Goal: Task Accomplishment & Management: Manage account settings

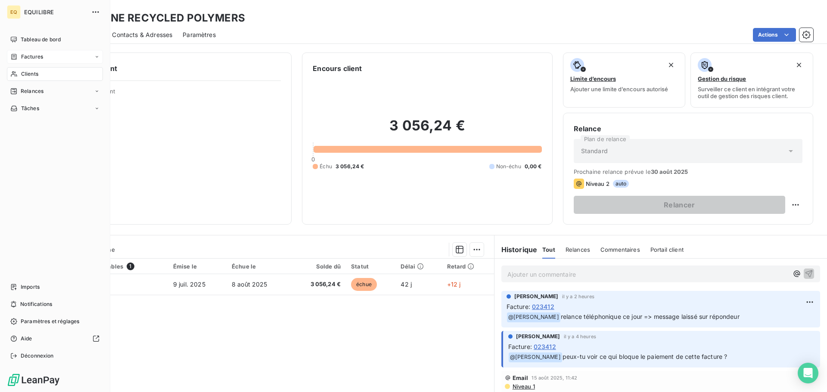
click at [25, 54] on span "Factures" at bounding box center [32, 57] width 22 height 8
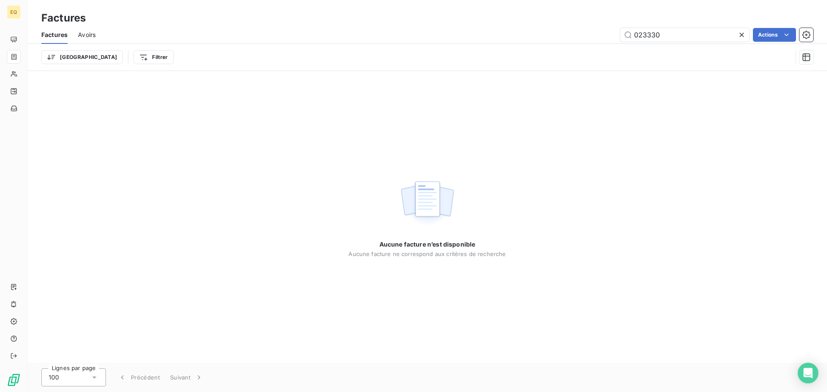
drag, startPoint x: 671, startPoint y: 34, endPoint x: 609, endPoint y: 34, distance: 62.0
click at [609, 34] on div "023330 Actions" at bounding box center [459, 35] width 707 height 14
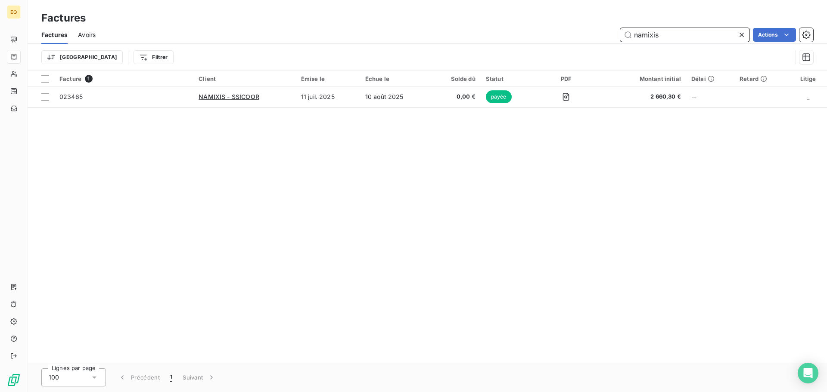
drag, startPoint x: 673, startPoint y: 36, endPoint x: 593, endPoint y: 40, distance: 79.4
click at [595, 36] on div "namixis Actions" at bounding box center [459, 35] width 707 height 14
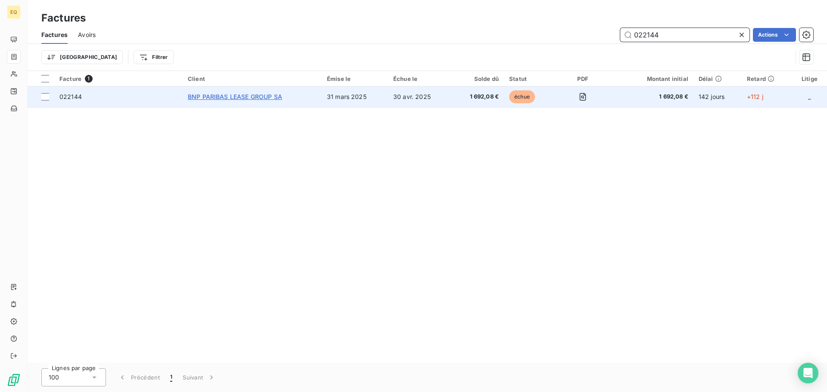
type input "022144"
click at [263, 94] on span "BNP PARIBAS LEASE GROUP SA" at bounding box center [235, 96] width 94 height 7
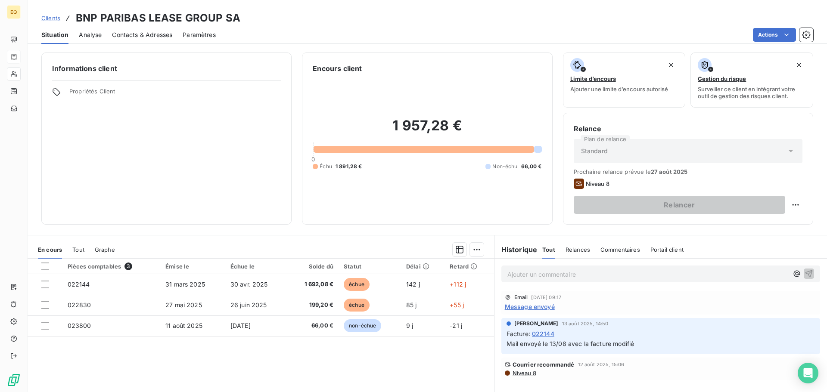
click at [53, 17] on span "Clients" at bounding box center [50, 18] width 19 height 7
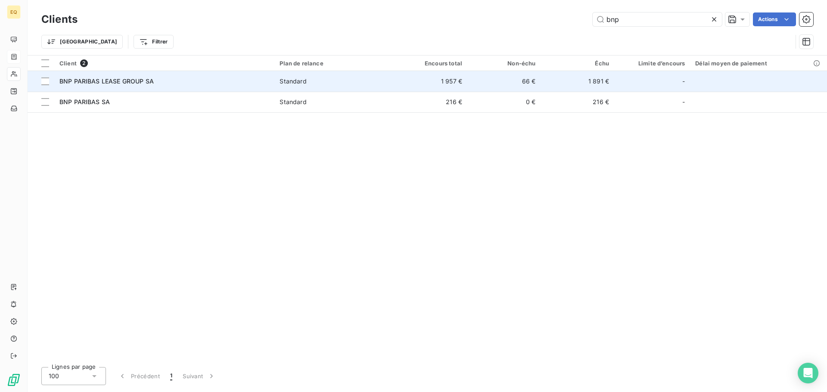
type input "bnp"
click at [142, 81] on span "BNP PARIBAS LEASE GROUP SA" at bounding box center [106, 81] width 94 height 7
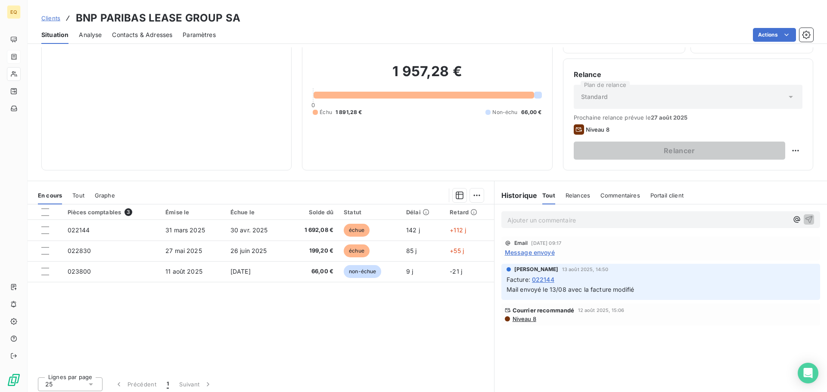
scroll to position [58, 0]
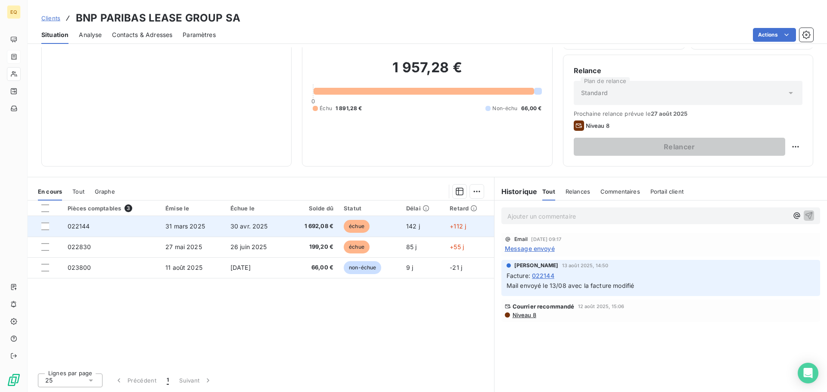
click at [85, 226] on span "022144" at bounding box center [79, 226] width 22 height 7
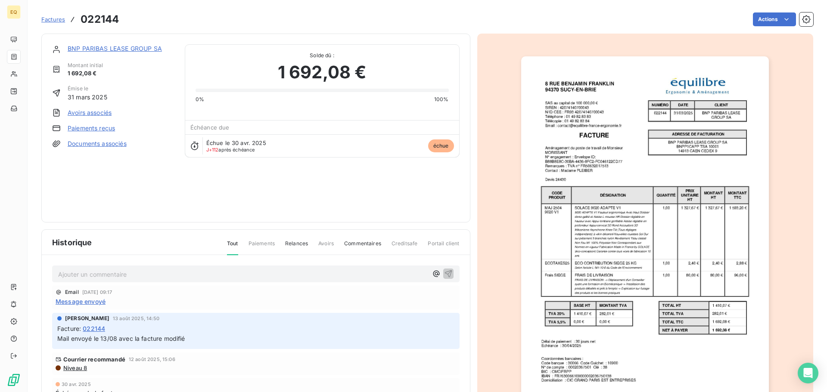
click at [112, 142] on link "Documents associés" at bounding box center [97, 144] width 59 height 9
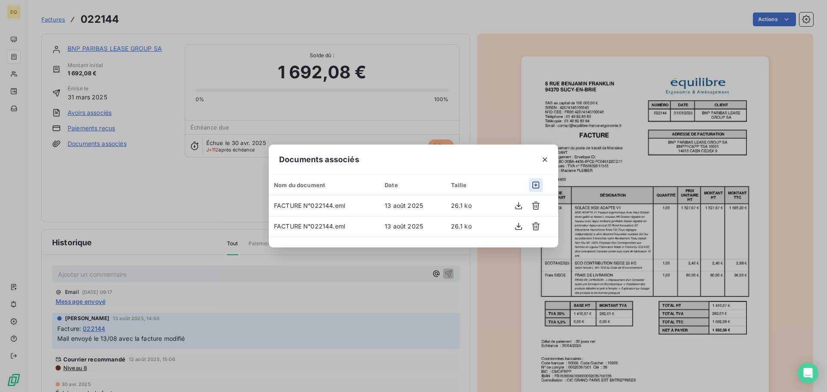
click at [535, 185] on icon "button" at bounding box center [535, 185] width 7 height 7
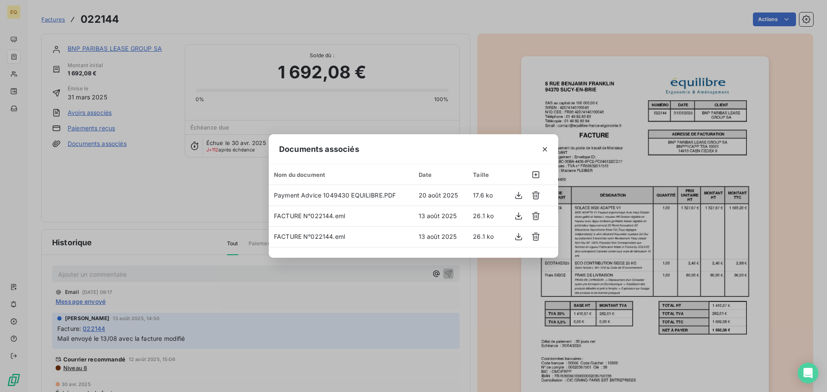
click at [112, 178] on div "Documents associés Nom du document Date Taille Payment Advice 1049430 EQUILIBRE…" at bounding box center [413, 196] width 827 height 392
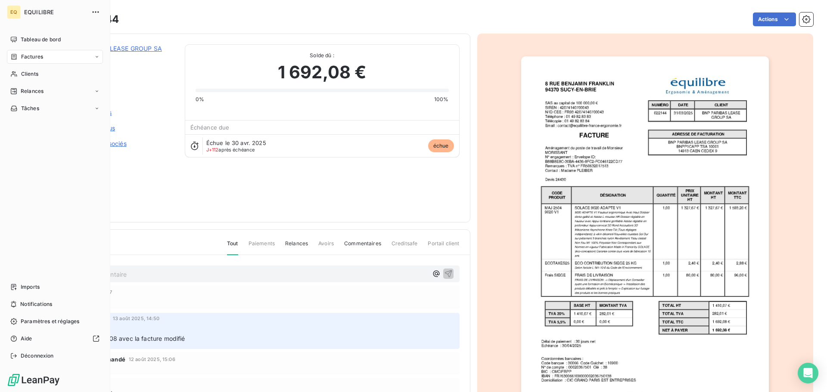
drag, startPoint x: 31, startPoint y: 55, endPoint x: 67, endPoint y: 54, distance: 36.2
click at [31, 55] on span "Factures" at bounding box center [32, 57] width 22 height 8
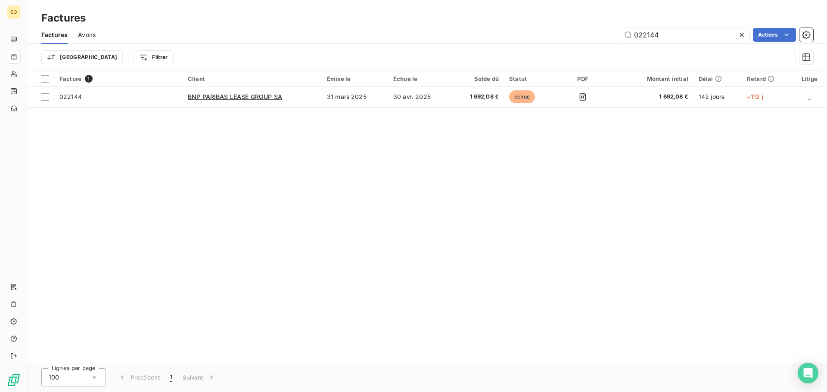
drag, startPoint x: 660, startPoint y: 34, endPoint x: 608, endPoint y: 34, distance: 52.5
click at [608, 34] on div "022144 Actions" at bounding box center [459, 35] width 707 height 14
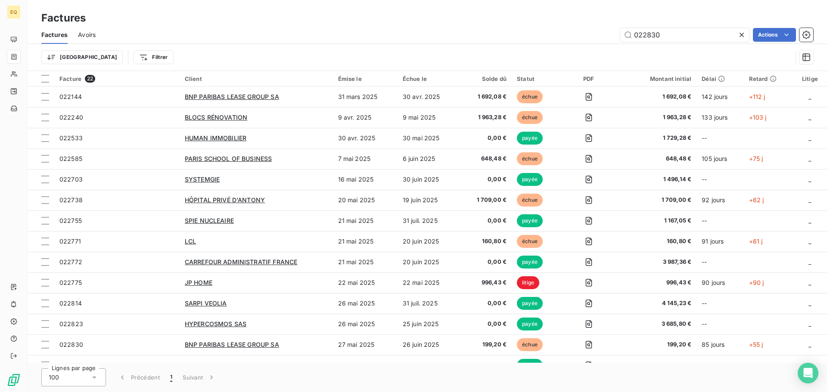
type input "022830"
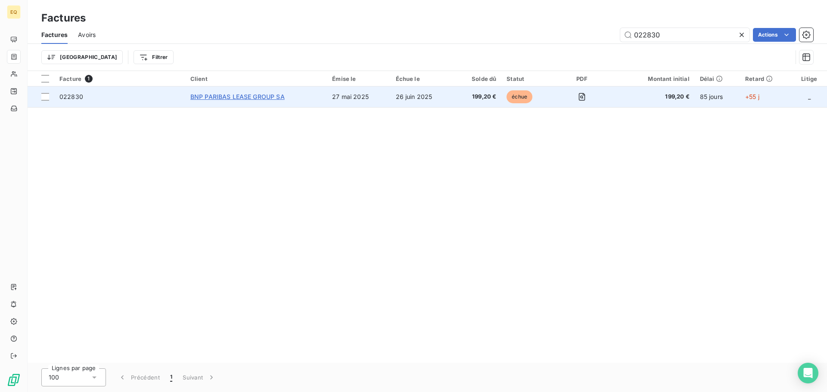
click at [217, 93] on span "BNP PARIBAS LEASE GROUP SA" at bounding box center [237, 96] width 94 height 7
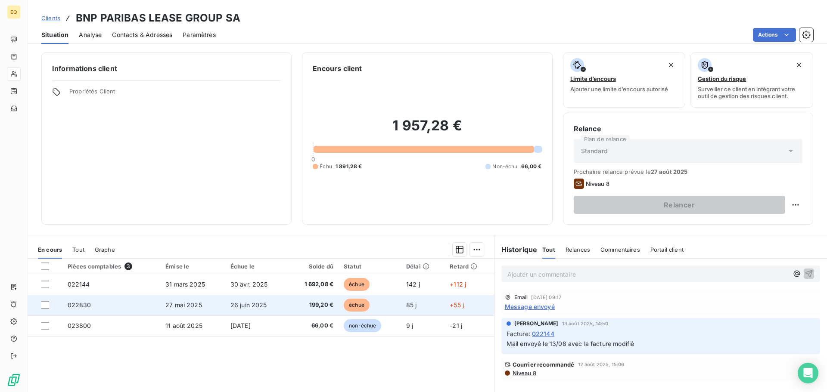
click at [177, 303] on span "27 mai 2025" at bounding box center [183, 304] width 37 height 7
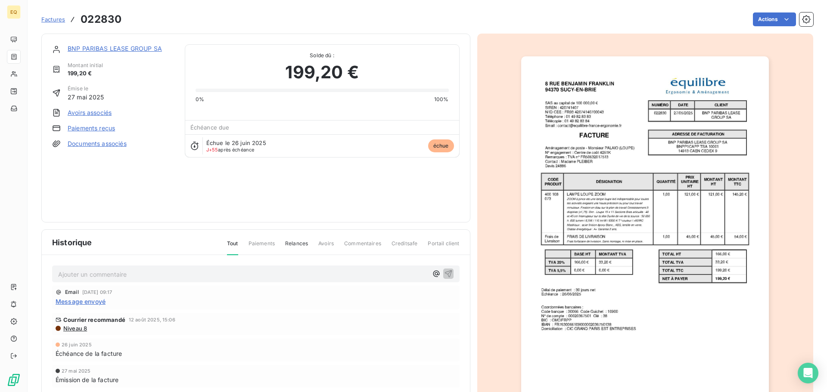
click at [104, 143] on link "Documents associés" at bounding box center [97, 144] width 59 height 9
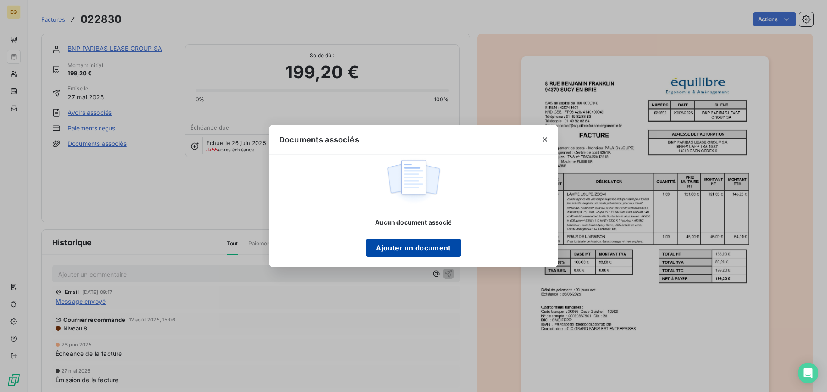
click at [412, 245] on button "Ajouter un document" at bounding box center [413, 248] width 95 height 18
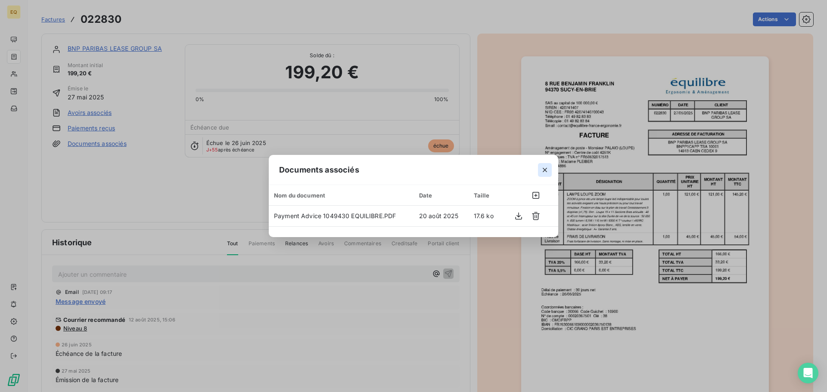
click at [545, 168] on icon "button" at bounding box center [544, 170] width 9 height 9
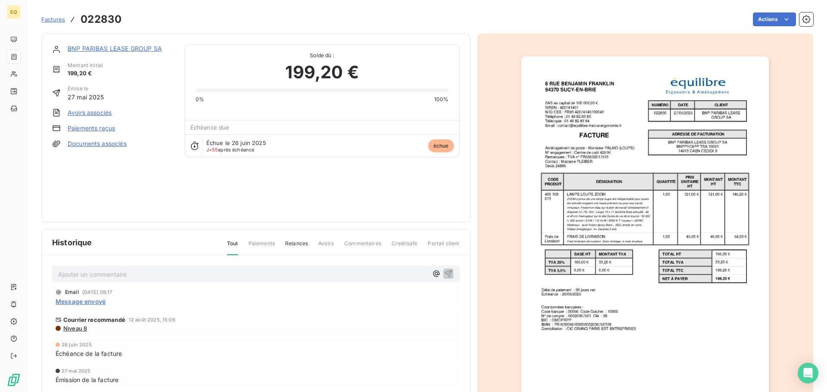
click at [103, 47] on link "BNP PARIBAS LEASE GROUP SA" at bounding box center [115, 48] width 94 height 7
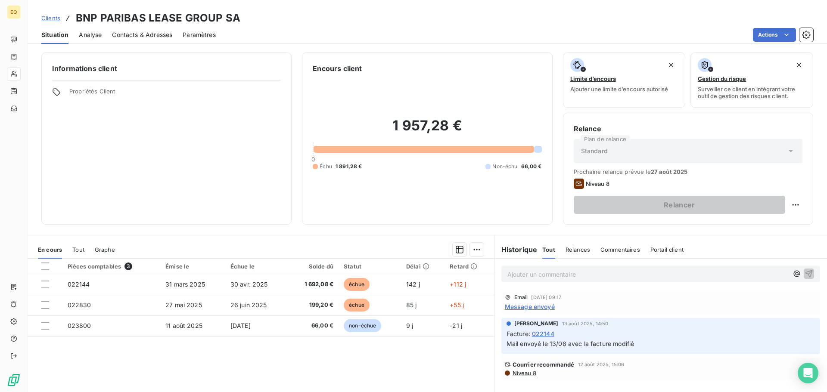
click at [532, 274] on html "EQ Clients BNP PARIBAS LEASE GROUP SA Situation Analyse Contacts & Adresses Par…" at bounding box center [413, 196] width 827 height 392
click at [507, 273] on p "Ajouter un commentaire ﻿" at bounding box center [647, 274] width 281 height 11
click at [804, 272] on icon "button" at bounding box center [808, 273] width 9 height 9
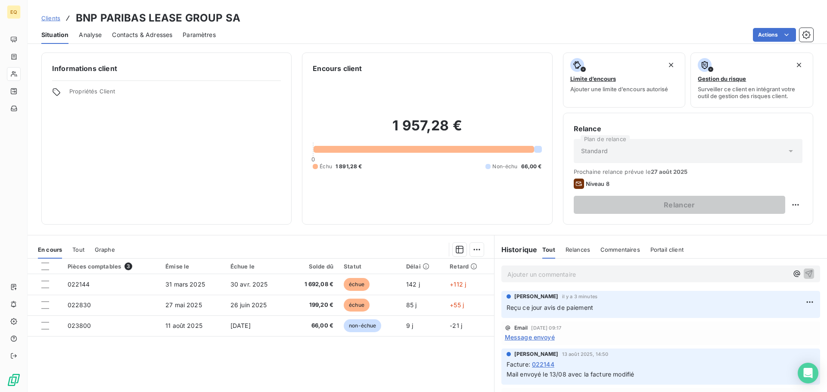
click at [47, 19] on span "Clients" at bounding box center [50, 18] width 19 height 7
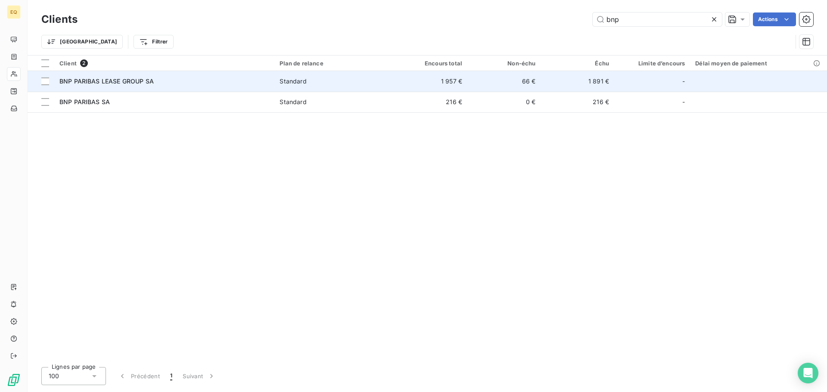
click at [196, 83] on div "BNP PARIBAS LEASE GROUP SA" at bounding box center [164, 81] width 210 height 9
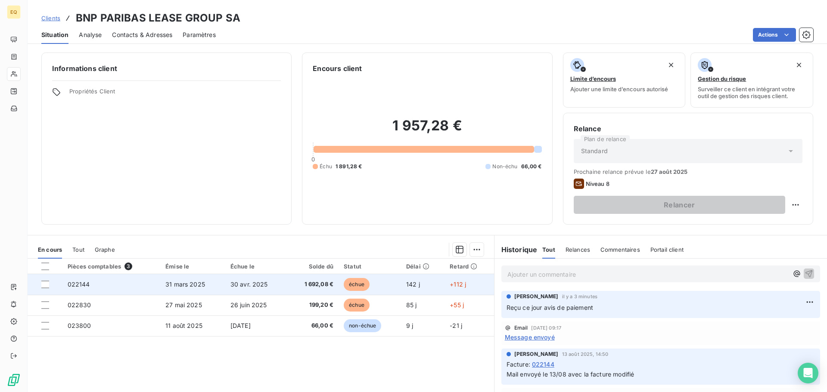
click at [185, 282] on span "31 mars 2025" at bounding box center [185, 284] width 40 height 7
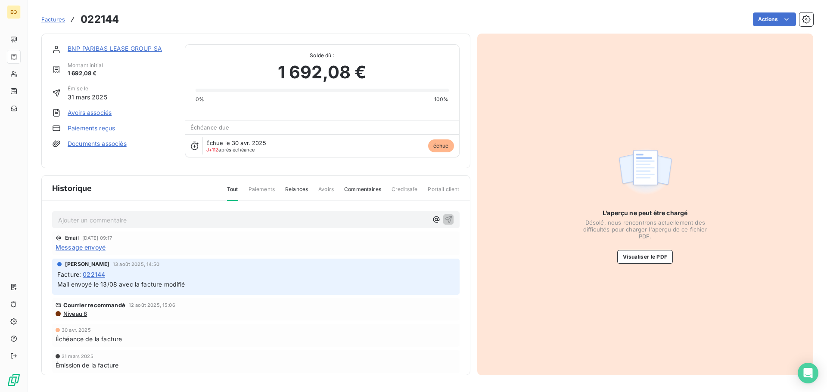
click at [94, 219] on p "Ajouter un commentaire ﻿" at bounding box center [242, 220] width 369 height 11
click at [444, 216] on icon "button" at bounding box center [448, 219] width 9 height 9
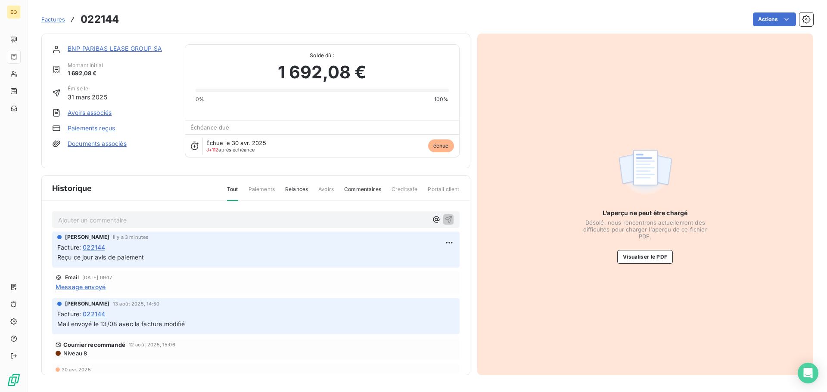
click at [50, 18] on span "Factures" at bounding box center [53, 19] width 24 height 7
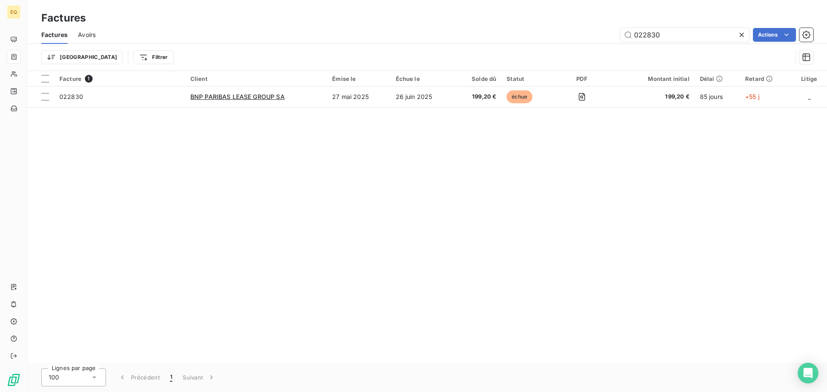
drag, startPoint x: 691, startPoint y: 36, endPoint x: 614, endPoint y: 30, distance: 77.4
click at [614, 30] on div "022830 Actions" at bounding box center [459, 35] width 707 height 14
type input "023761"
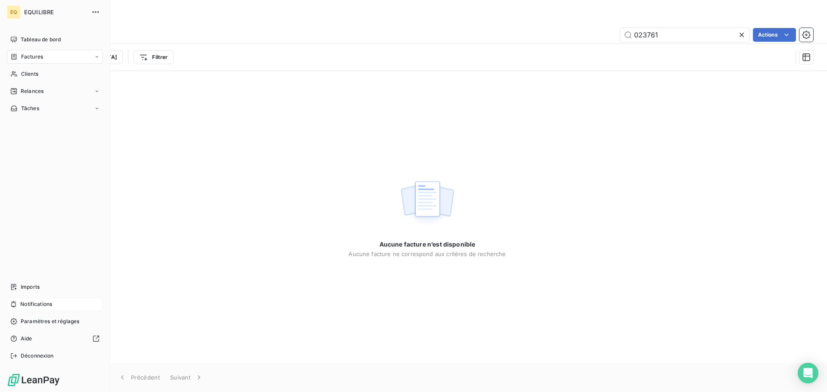
click at [41, 304] on span "Notifications" at bounding box center [36, 305] width 32 height 8
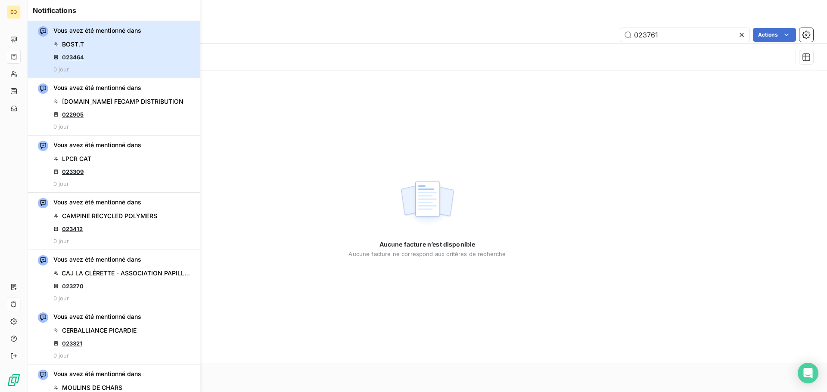
click at [104, 52] on div "Vous avez été mentionné dans BOST.T 023464 0 jour" at bounding box center [97, 49] width 88 height 47
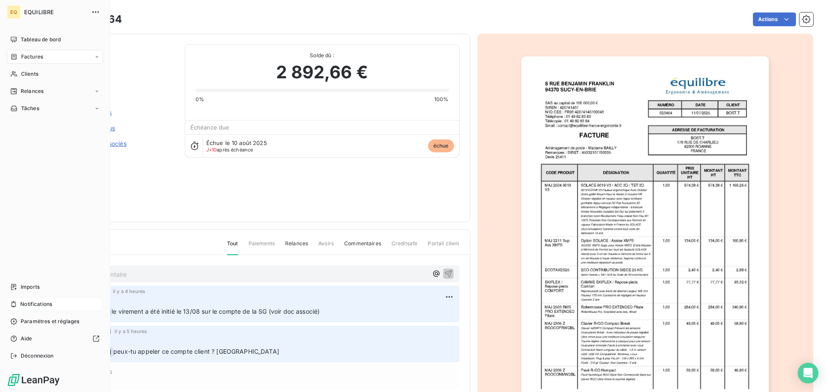
click at [46, 300] on div "Notifications" at bounding box center [55, 305] width 96 height 14
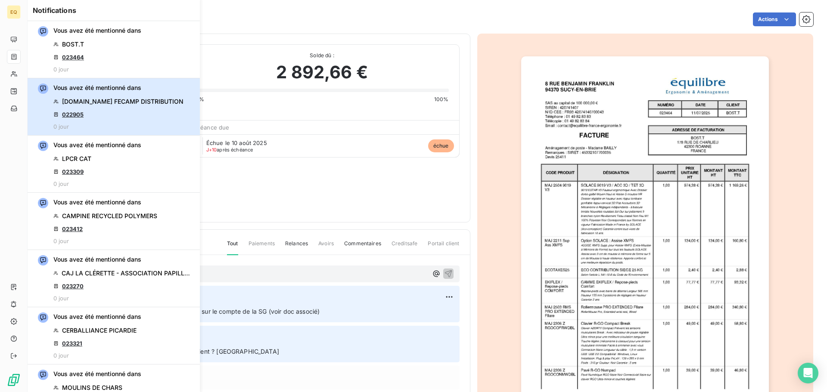
click at [118, 110] on div "Vous avez été mentionné dans [DOMAIN_NAME] FECAMP DISTRIBUTION 022905 0 jour" at bounding box center [118, 107] width 130 height 47
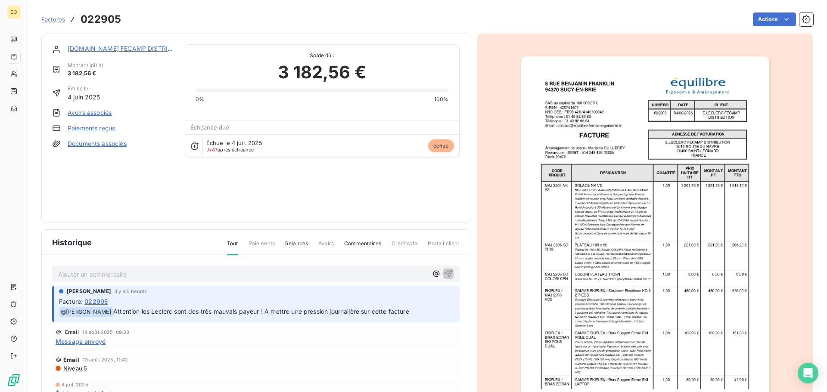
click at [47, 16] on span "Factures" at bounding box center [53, 19] width 24 height 7
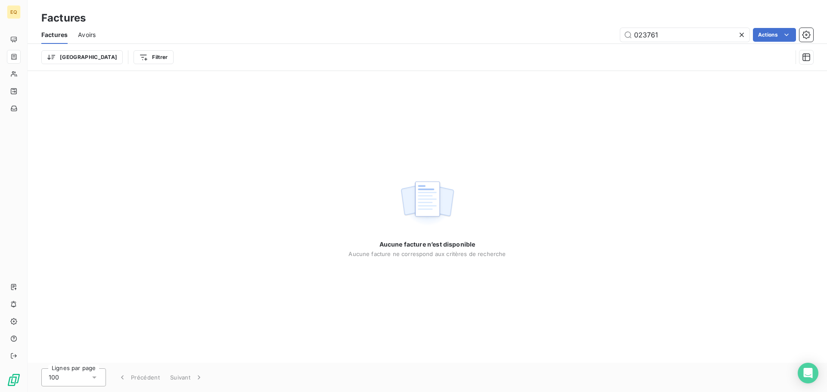
drag, startPoint x: 674, startPoint y: 39, endPoint x: 611, endPoint y: 35, distance: 63.4
click at [612, 35] on div "023761 Actions" at bounding box center [459, 35] width 707 height 14
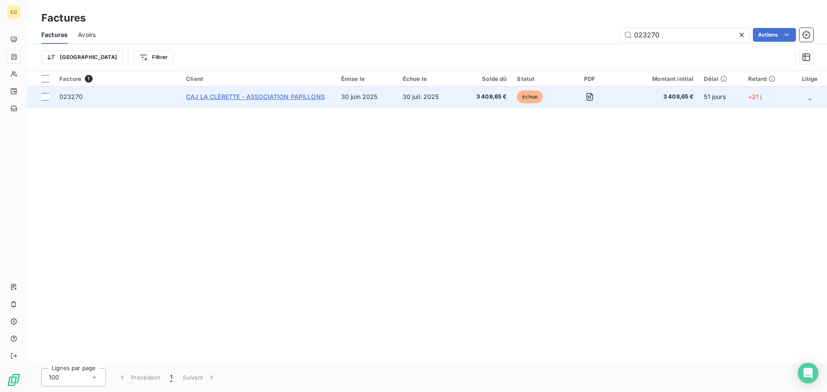
type input "023270"
click at [296, 98] on span "CAJ LA CLÉRETTE - ASSOCIATION PAPILLONS" at bounding box center [255, 96] width 139 height 7
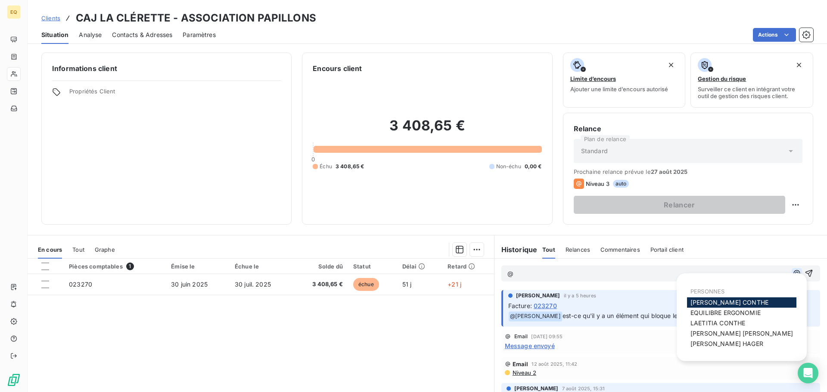
click at [792, 272] on icon "button" at bounding box center [796, 273] width 9 height 9
click at [721, 303] on span "[PERSON_NAME]" at bounding box center [729, 302] width 78 height 7
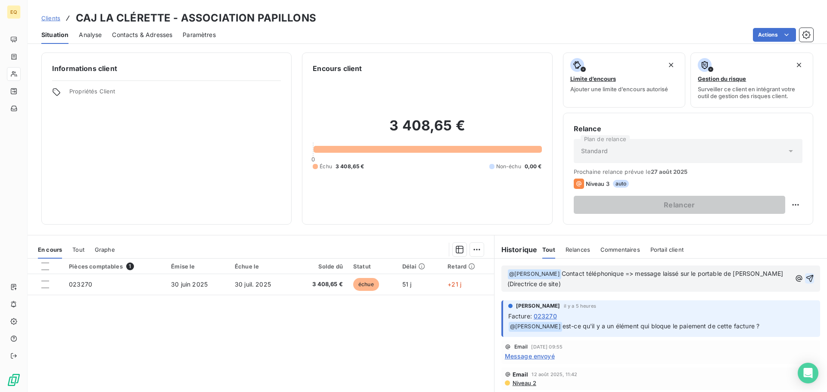
click at [805, 276] on icon "button" at bounding box center [809, 278] width 9 height 9
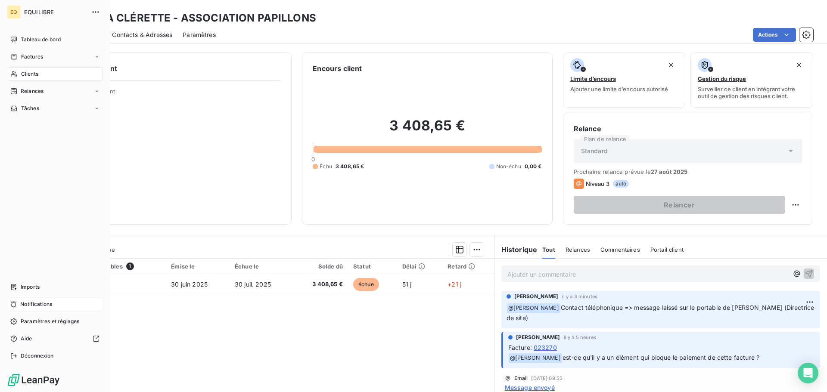
click at [50, 304] on span "Notifications" at bounding box center [36, 305] width 32 height 8
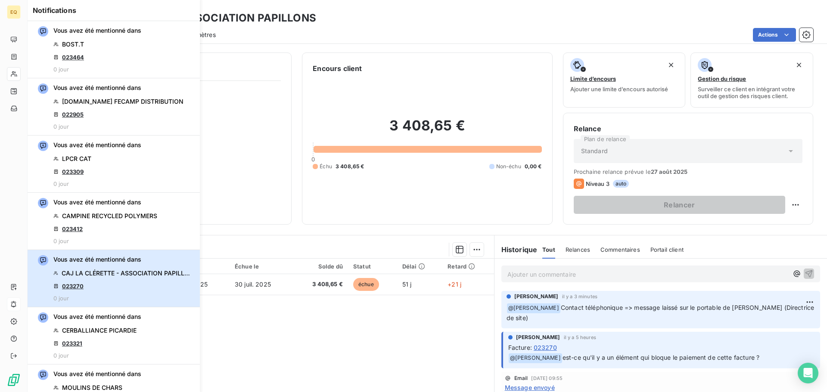
click at [118, 280] on div "Vous avez été mentionné dans CAJ LA CLÉRETTE - ASSOCIATION PAPILLONS 023270 0 j…" at bounding box center [122, 278] width 138 height 47
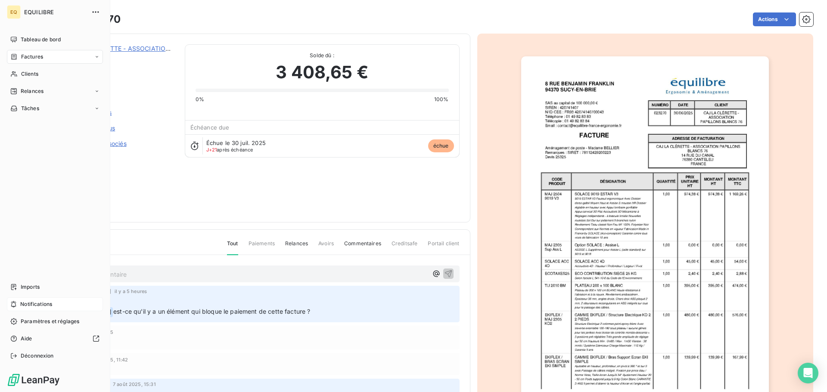
click at [46, 304] on span "Notifications" at bounding box center [36, 305] width 32 height 8
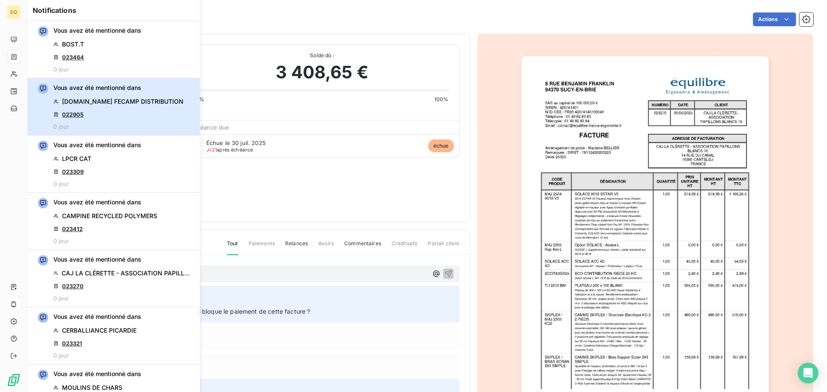
click at [94, 112] on div "Vous avez été mentionné dans [DOMAIN_NAME] FECAMP DISTRIBUTION 022905 0 jour" at bounding box center [118, 107] width 130 height 47
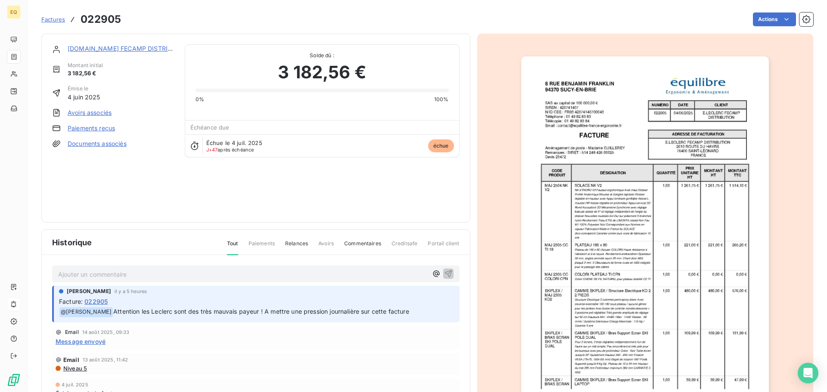
click at [49, 19] on span "Factures" at bounding box center [53, 19] width 24 height 7
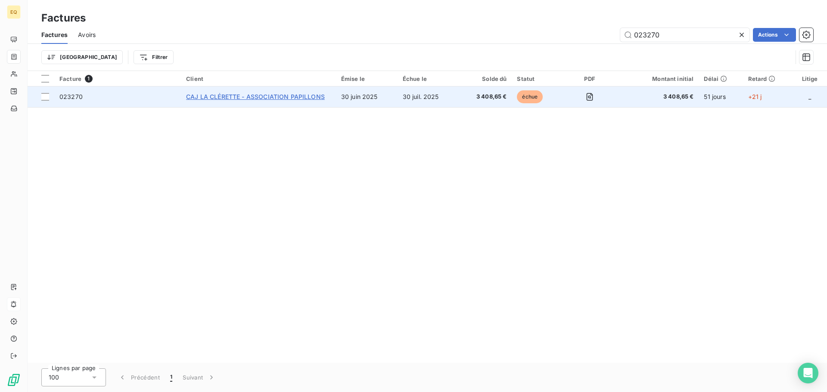
click at [226, 95] on span "CAJ LA CLÉRETTE - ASSOCIATION PAPILLONS" at bounding box center [255, 96] width 139 height 7
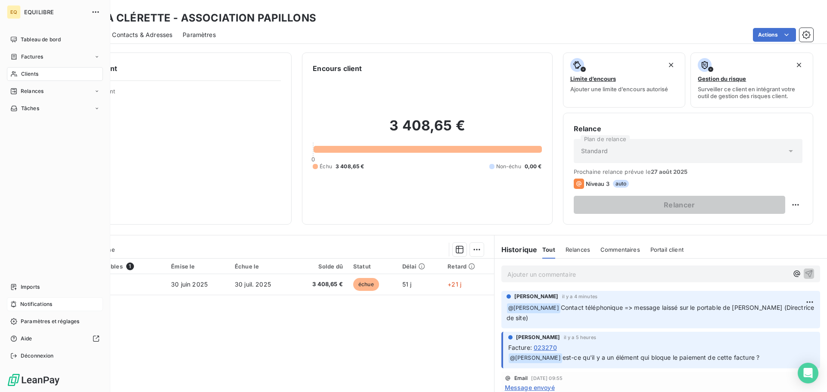
click at [51, 303] on span "Notifications" at bounding box center [36, 305] width 32 height 8
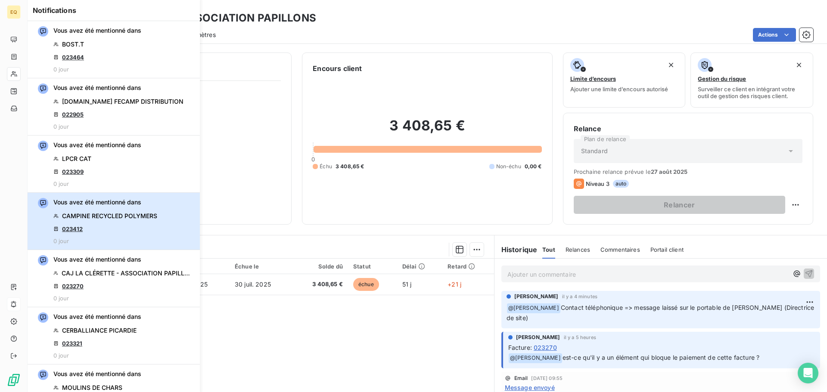
click at [93, 216] on span "CAMPINE RECYCLED POLYMERS" at bounding box center [109, 216] width 95 height 9
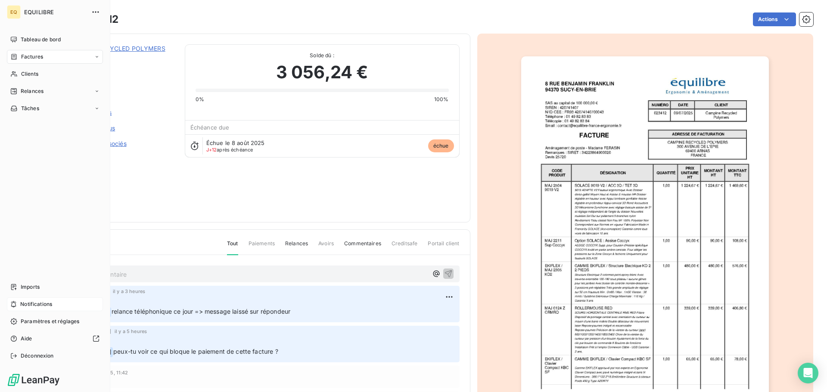
click at [43, 301] on span "Notifications" at bounding box center [36, 305] width 32 height 8
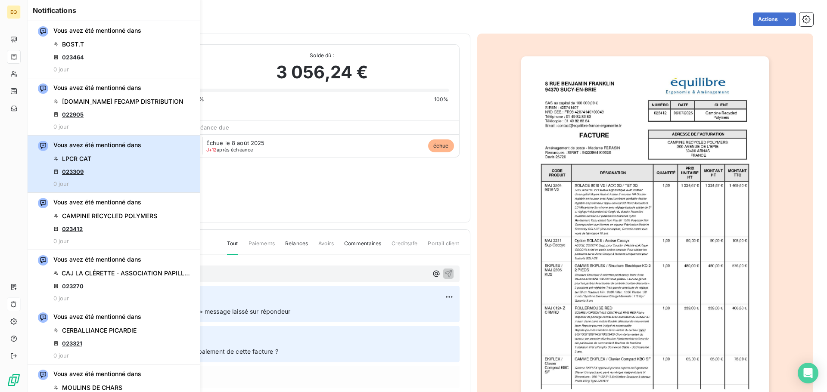
click at [127, 160] on div "Vous avez été mentionné dans LPCR CAT 023309 0 jour" at bounding box center [97, 164] width 88 height 47
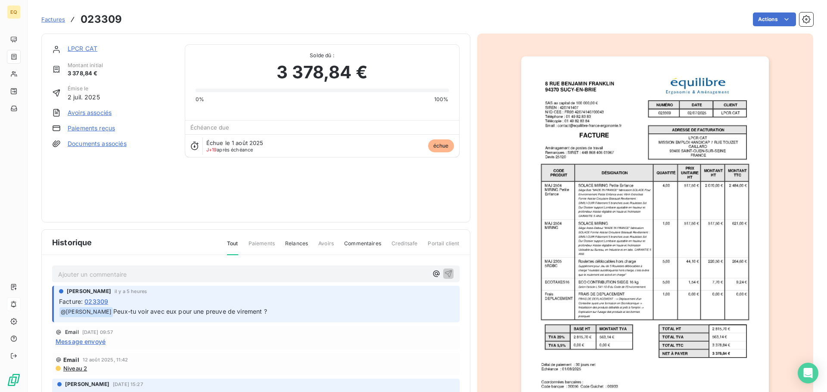
click at [81, 49] on link "LPCR CAT" at bounding box center [83, 48] width 30 height 7
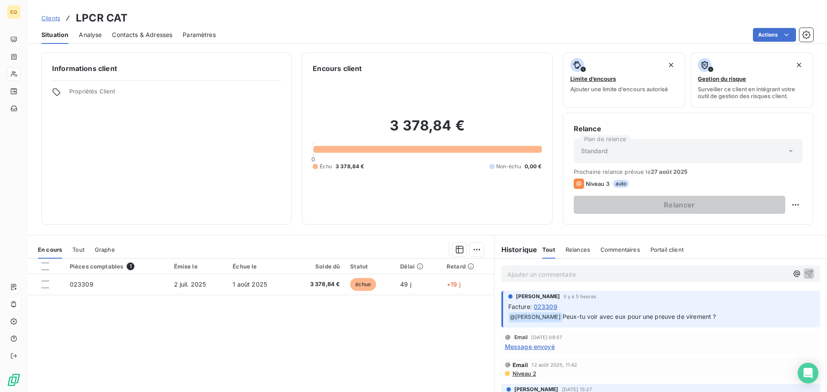
click at [147, 34] on span "Contacts & Adresses" at bounding box center [142, 35] width 60 height 9
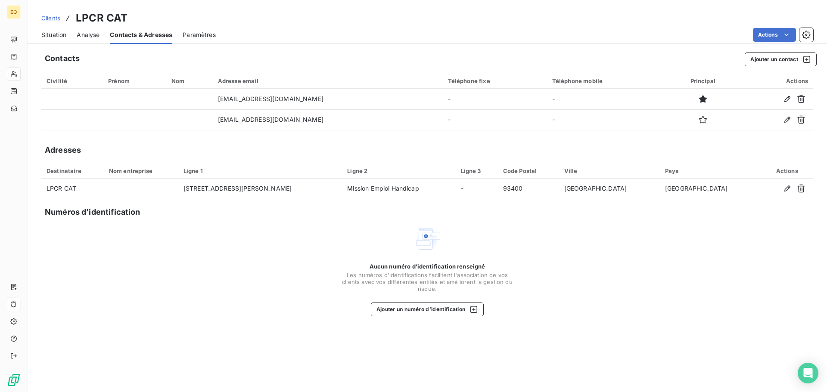
click at [54, 33] on span "Situation" at bounding box center [53, 35] width 25 height 9
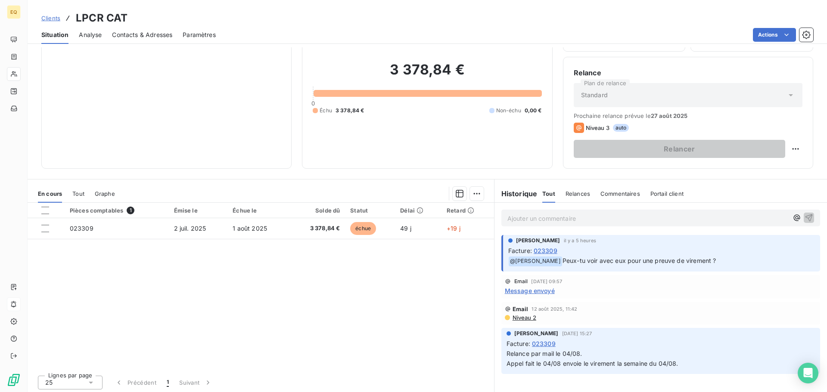
scroll to position [58, 0]
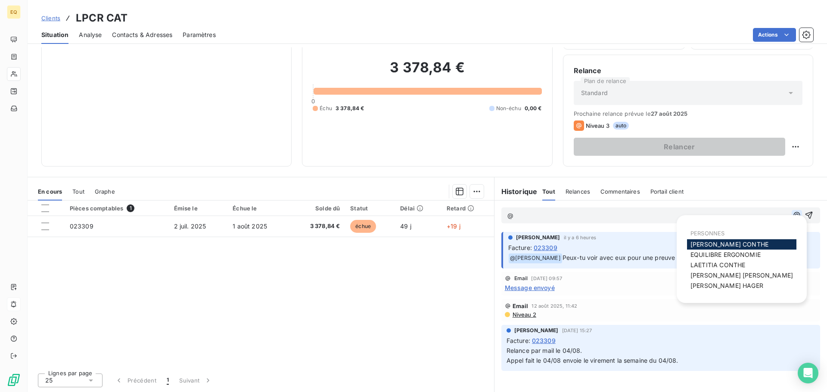
click at [793, 215] on icon "button" at bounding box center [796, 215] width 6 height 6
click at [708, 244] on span "[PERSON_NAME]" at bounding box center [729, 244] width 78 height 7
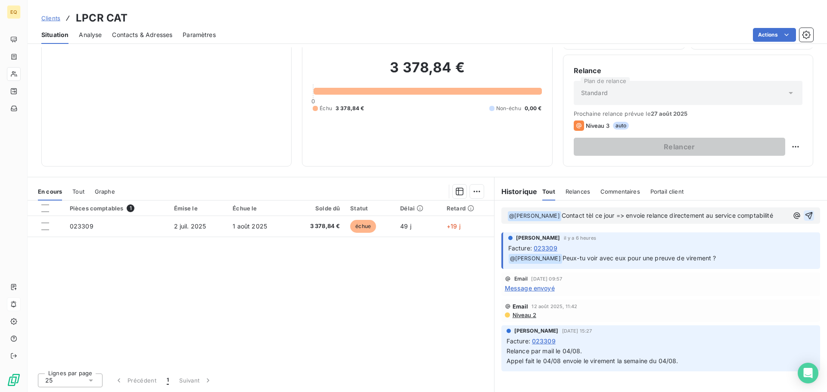
click at [804, 213] on icon "button" at bounding box center [808, 215] width 9 height 9
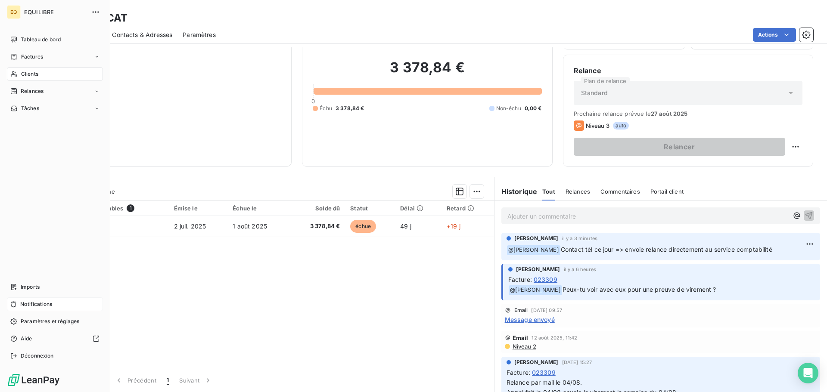
click at [43, 302] on span "Notifications" at bounding box center [36, 305] width 32 height 8
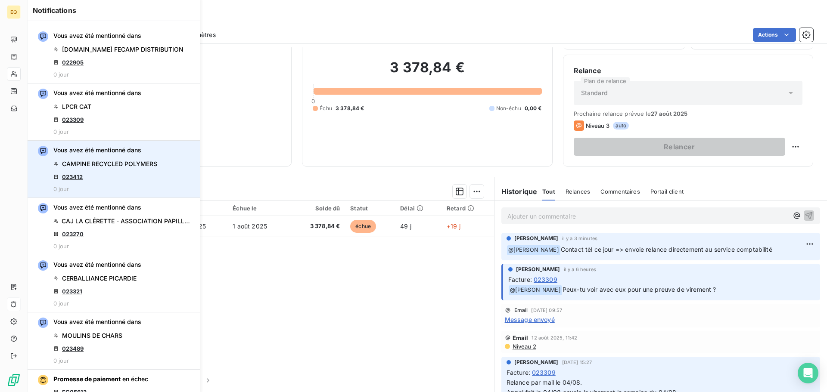
scroll to position [0, 0]
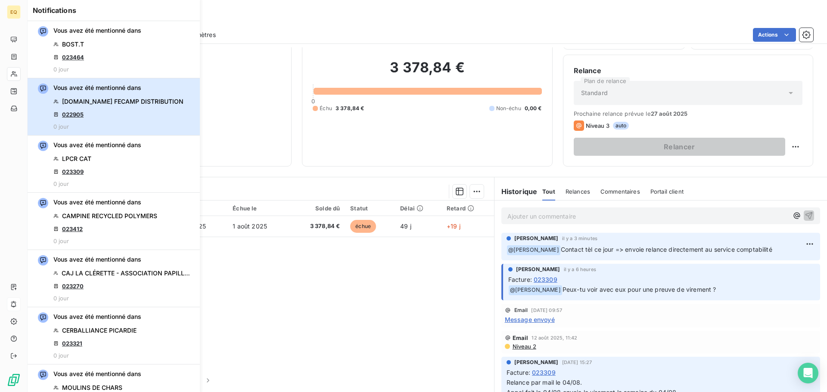
click at [96, 114] on div "Vous avez été mentionné dans [DOMAIN_NAME] FECAMP DISTRIBUTION 022905 0 jour" at bounding box center [118, 107] width 130 height 47
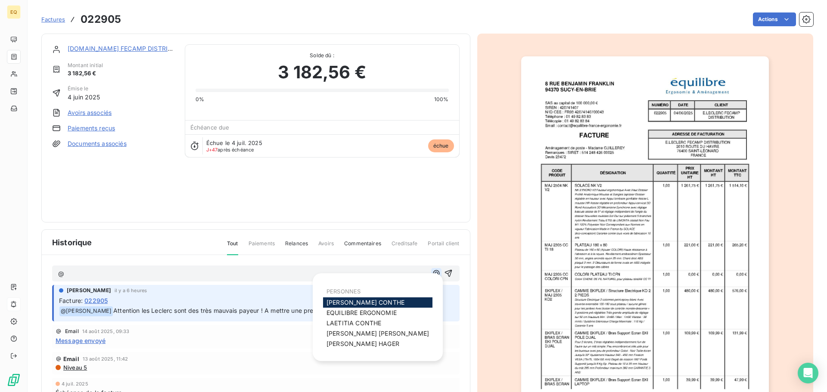
click at [432, 272] on icon "button" at bounding box center [436, 273] width 9 height 9
click at [337, 301] on span "[PERSON_NAME]" at bounding box center [365, 302] width 78 height 7
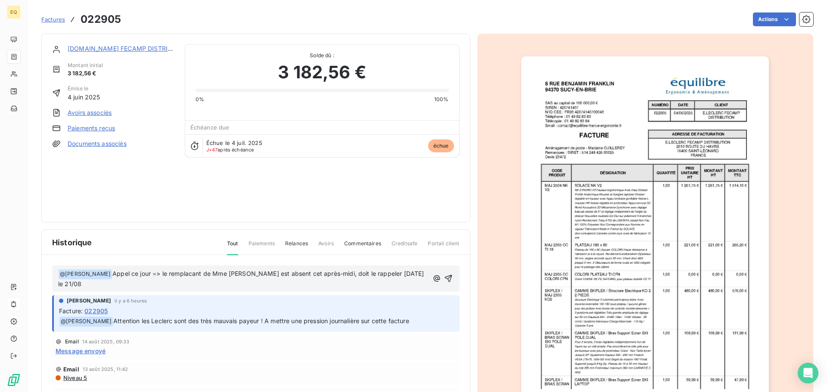
drag, startPoint x: 437, startPoint y: 274, endPoint x: 206, endPoint y: 288, distance: 231.2
click at [210, 294] on div "﻿ @ [PERSON_NAME] ﻿ Appel ce jour => le remplacant de Mme [PERSON_NAME] est abs…" at bounding box center [256, 354] width 428 height 199
click at [246, 273] on span "Appel ce jour => le remplaçant de [PERSON_NAME] est absent cet après-midi, doit…" at bounding box center [237, 279] width 358 height 18
click at [444, 277] on icon "button" at bounding box center [448, 278] width 9 height 9
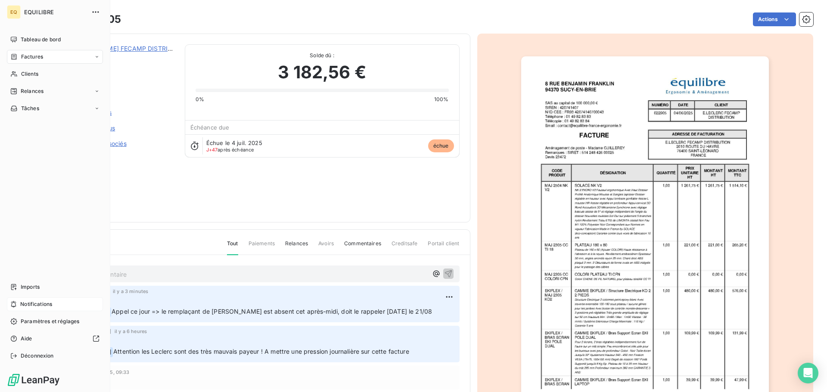
click at [35, 53] on span "Factures" at bounding box center [32, 57] width 22 height 8
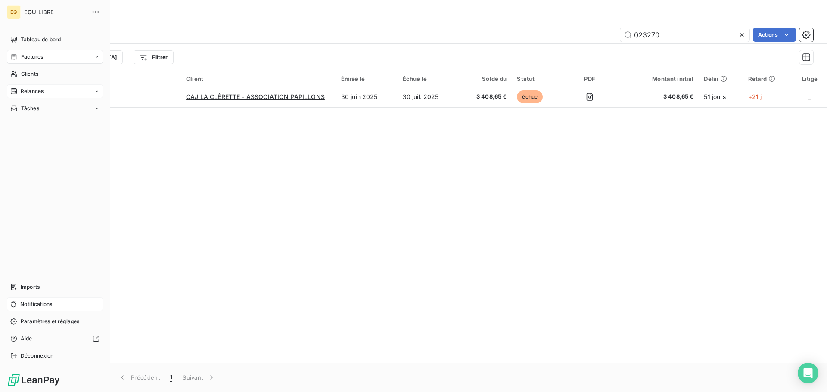
click at [76, 89] on div "Relances" at bounding box center [55, 91] width 96 height 14
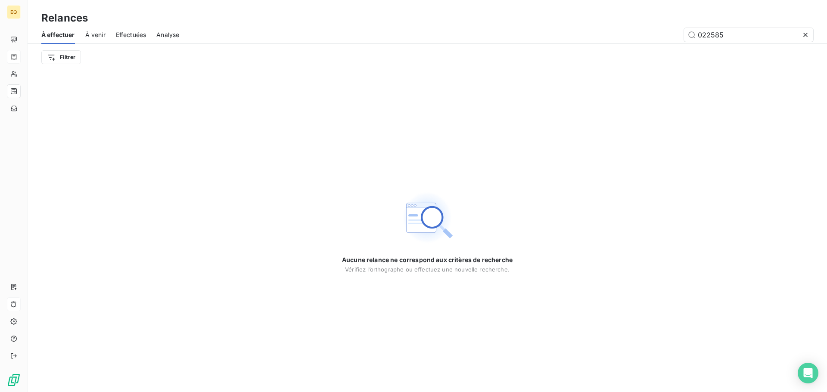
click at [130, 32] on span "Effectuées" at bounding box center [131, 35] width 31 height 9
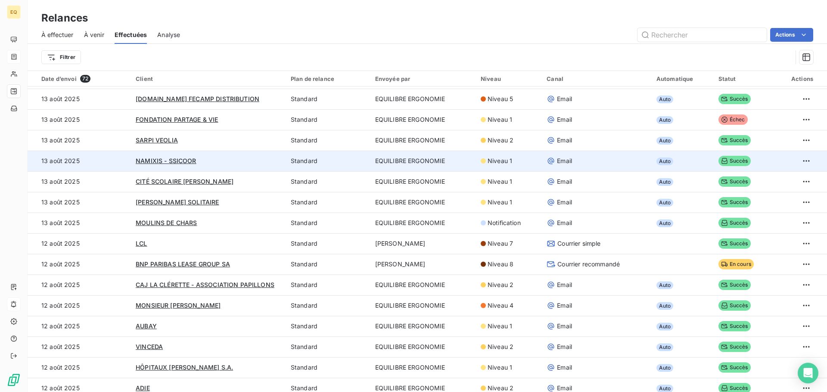
scroll to position [236, 0]
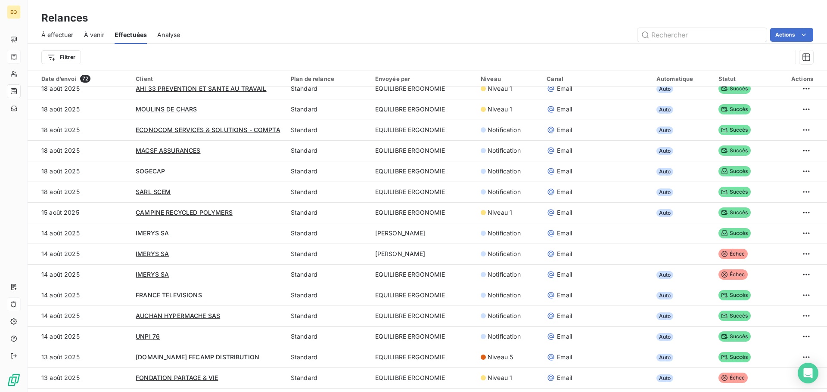
click at [94, 31] on span "À venir" at bounding box center [94, 35] width 20 height 9
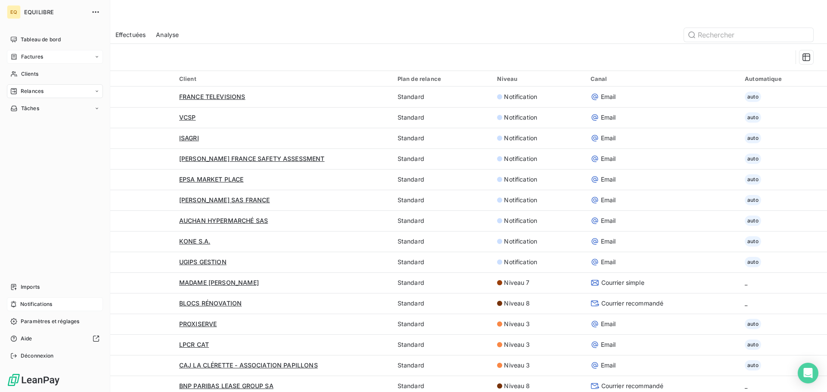
click at [32, 56] on span "Factures" at bounding box center [32, 57] width 22 height 8
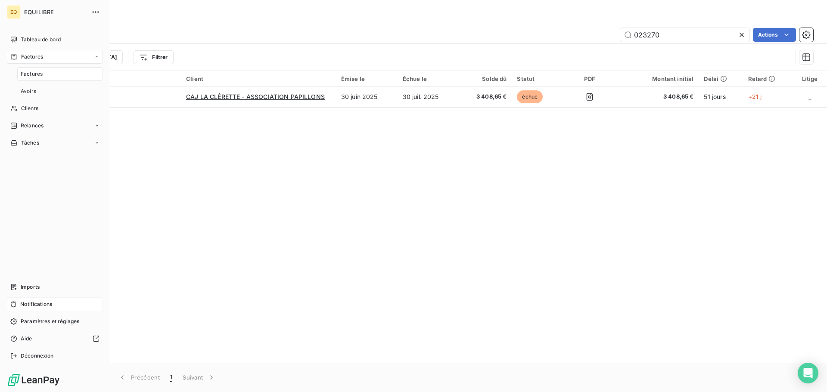
click at [51, 72] on div "Factures" at bounding box center [60, 74] width 86 height 14
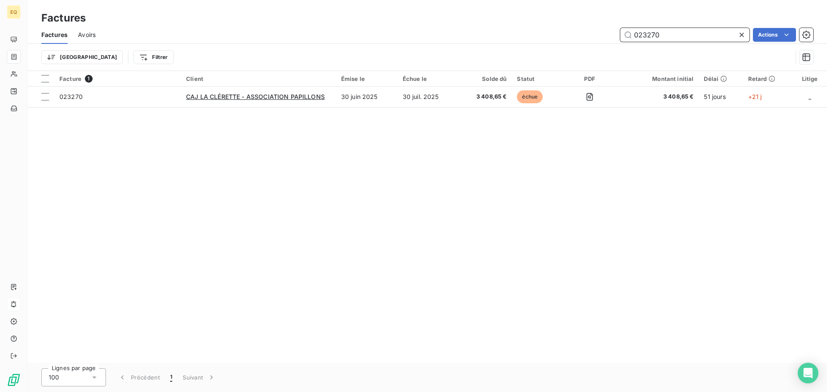
drag, startPoint x: 673, startPoint y: 34, endPoint x: 605, endPoint y: 35, distance: 67.2
click at [605, 35] on div "023270 Actions" at bounding box center [459, 35] width 707 height 14
type input "023309"
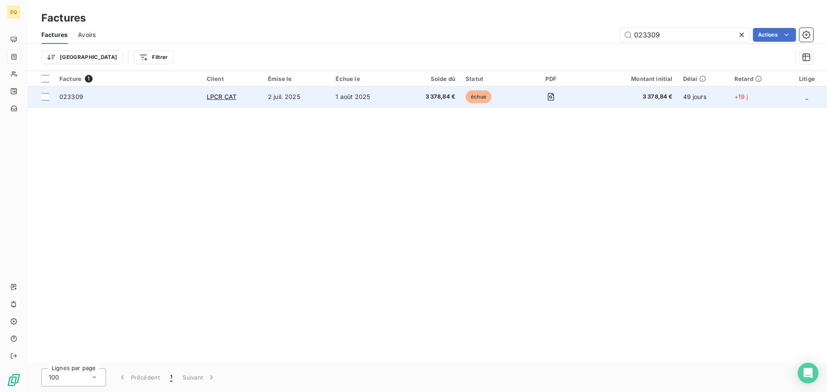
click at [222, 91] on td "LPCR CAT" at bounding box center [232, 97] width 61 height 21
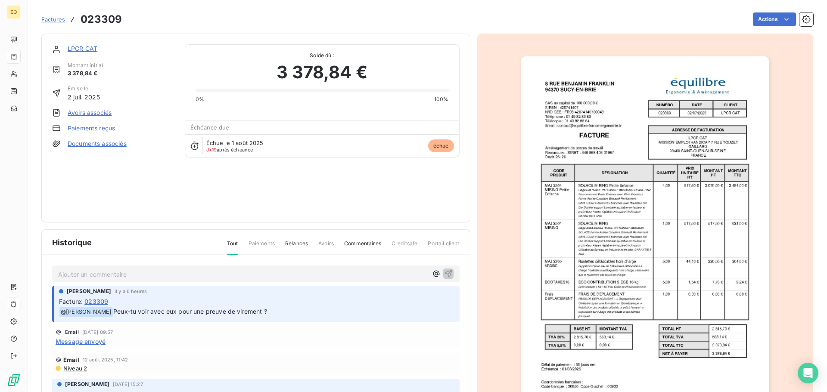
click at [89, 48] on link "LPCR CAT" at bounding box center [83, 48] width 30 height 7
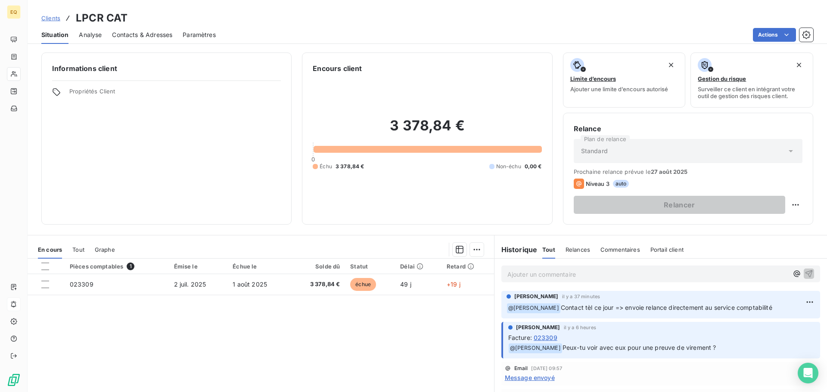
click at [130, 36] on span "Contacts & Adresses" at bounding box center [142, 35] width 60 height 9
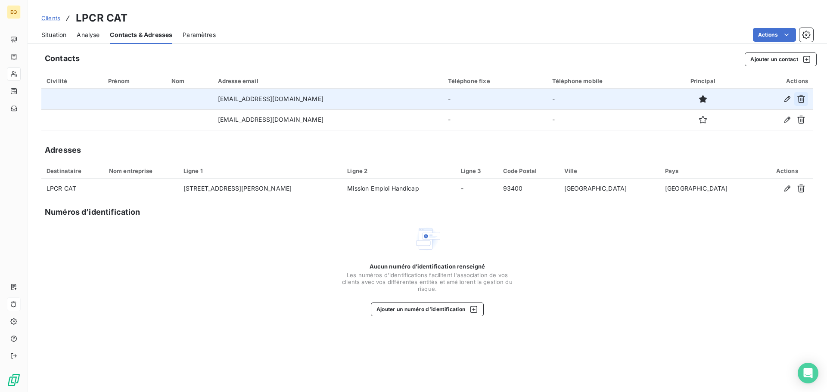
click at [801, 97] on icon "button" at bounding box center [801, 99] width 8 height 8
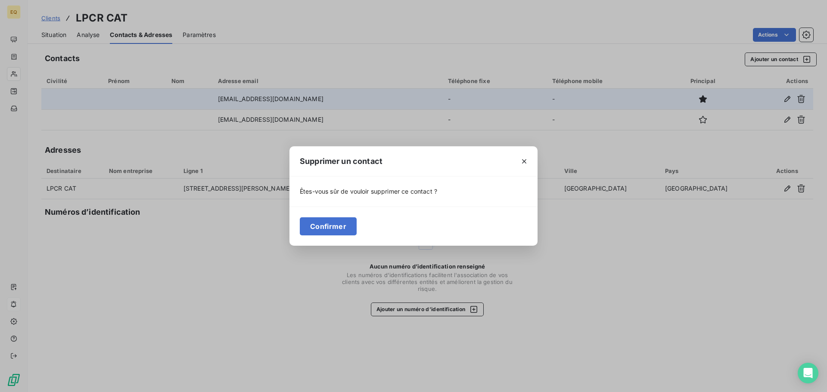
drag, startPoint x: 524, startPoint y: 158, endPoint x: 327, endPoint y: 113, distance: 202.3
click at [523, 159] on icon "button" at bounding box center [524, 161] width 9 height 9
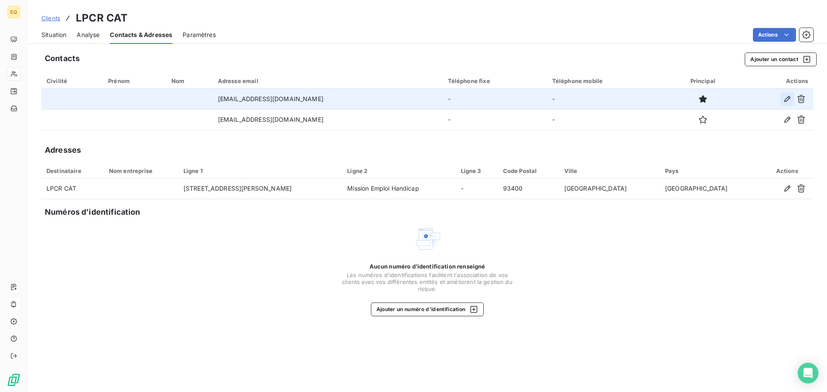
click at [783, 97] on icon "button" at bounding box center [787, 99] width 9 height 9
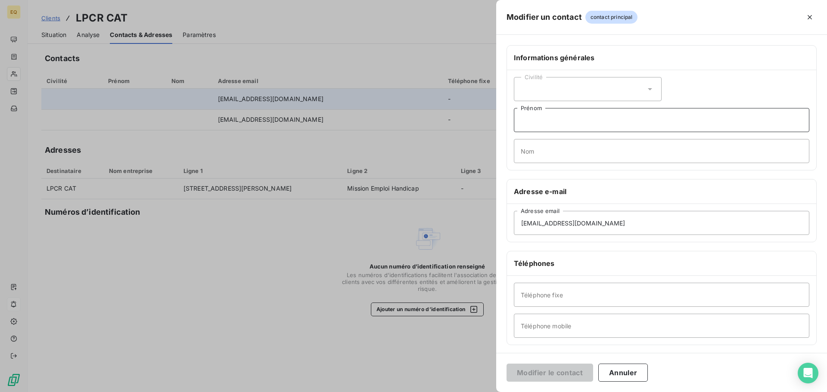
click at [550, 121] on input "Prénom" at bounding box center [661, 120] width 295 height 24
type input "ENVOI DES FACTURES"
click at [548, 375] on button "Modifier le contact" at bounding box center [549, 373] width 87 height 18
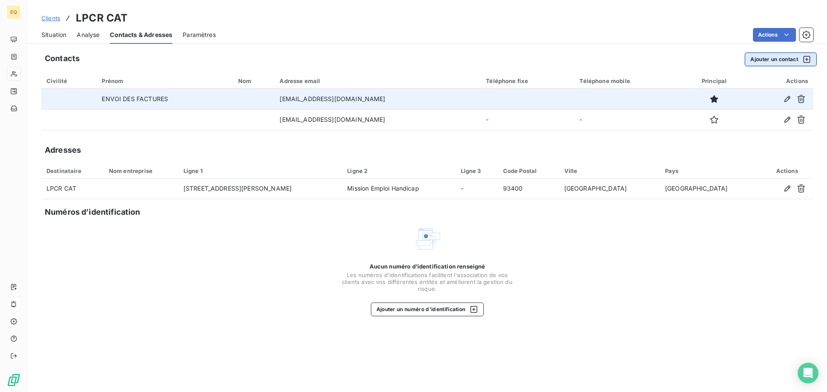
click at [761, 58] on button "Ajouter un contact" at bounding box center [781, 60] width 72 height 14
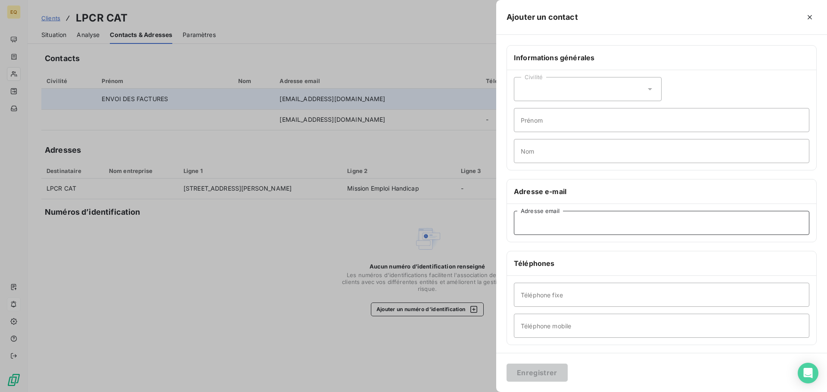
click at [534, 223] on input "Adresse email" at bounding box center [661, 223] width 295 height 24
paste input "[EMAIL_ADDRESS][DOMAIN_NAME]"
type input "[EMAIL_ADDRESS][DOMAIN_NAME]"
click at [540, 118] on input "Prénom" at bounding box center [661, 120] width 295 height 24
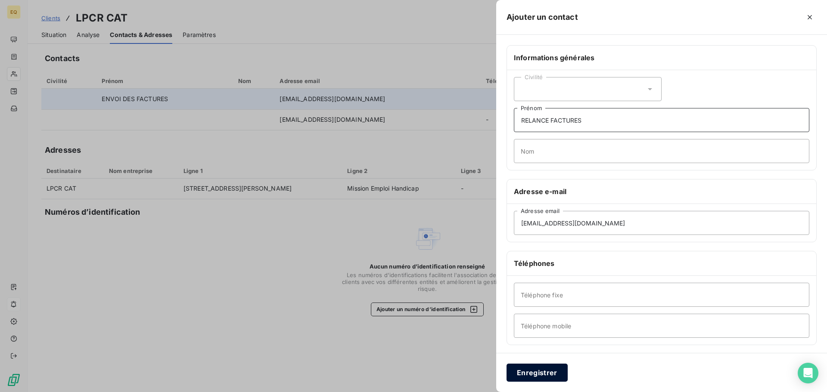
type input "RELANCE FACTURES"
drag, startPoint x: 526, startPoint y: 373, endPoint x: 462, endPoint y: 292, distance: 103.7
click at [526, 373] on button "Enregistrer" at bounding box center [536, 373] width 61 height 18
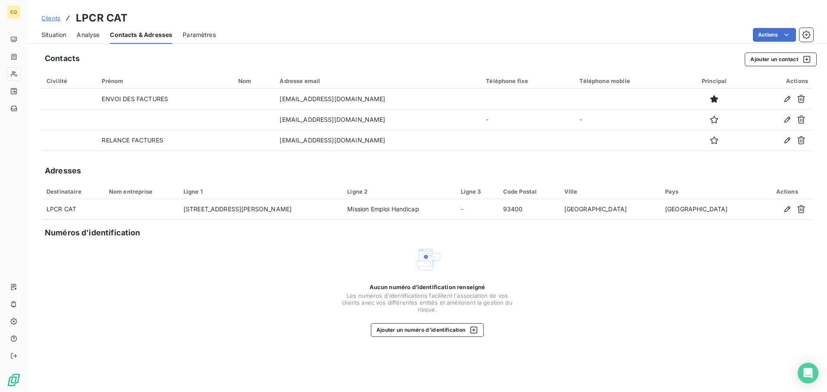
click at [53, 16] on span "Clients" at bounding box center [50, 18] width 19 height 7
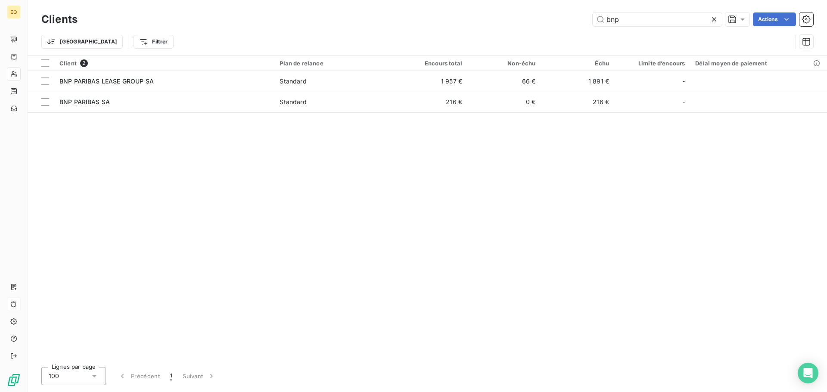
drag, startPoint x: 600, startPoint y: 19, endPoint x: 566, endPoint y: 16, distance: 34.1
click at [566, 16] on div "bnp Actions" at bounding box center [450, 19] width 725 height 14
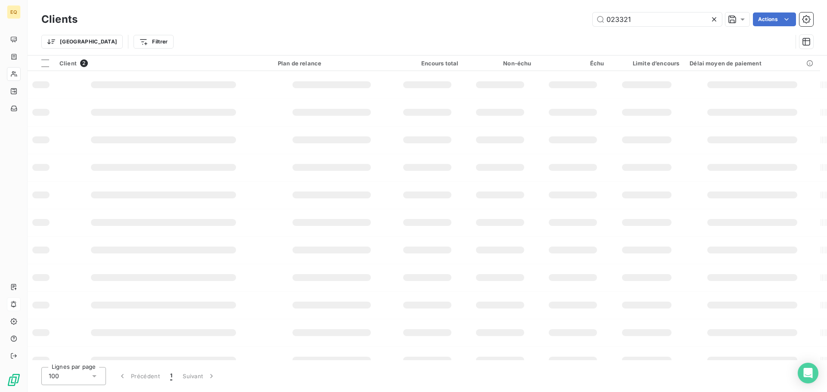
type input "023321"
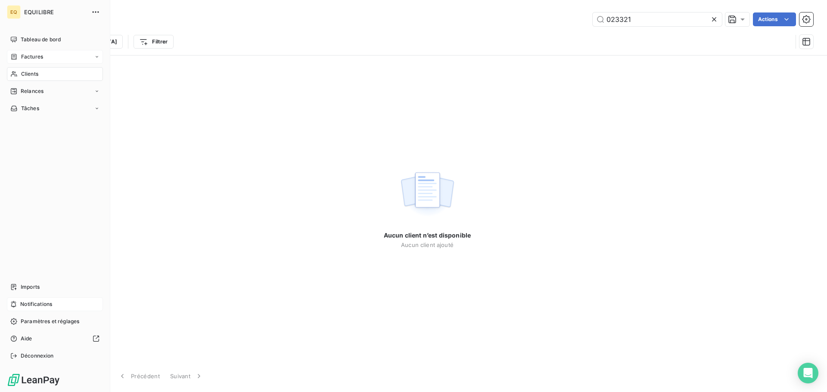
click at [37, 55] on span "Factures" at bounding box center [32, 57] width 22 height 8
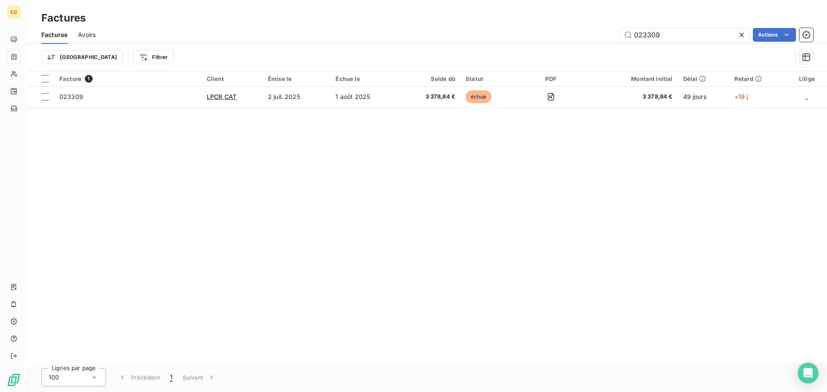
drag, startPoint x: 632, startPoint y: 33, endPoint x: 612, endPoint y: 32, distance: 19.8
click at [612, 32] on div "023309 Actions" at bounding box center [459, 35] width 707 height 14
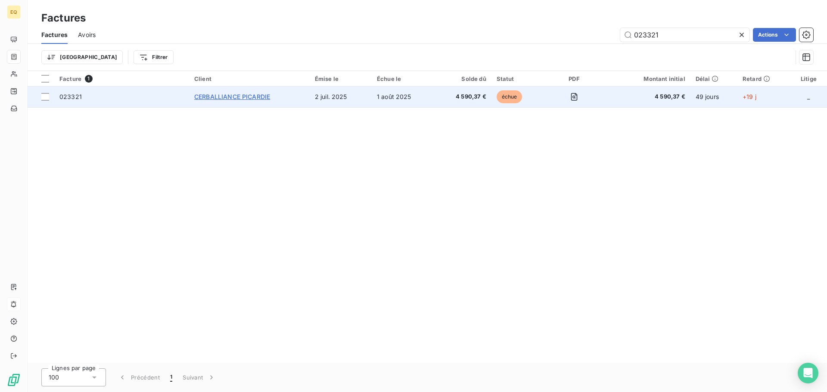
type input "023321"
click at [228, 96] on span "CERBALLIANCE PICARDIE" at bounding box center [232, 96] width 76 height 7
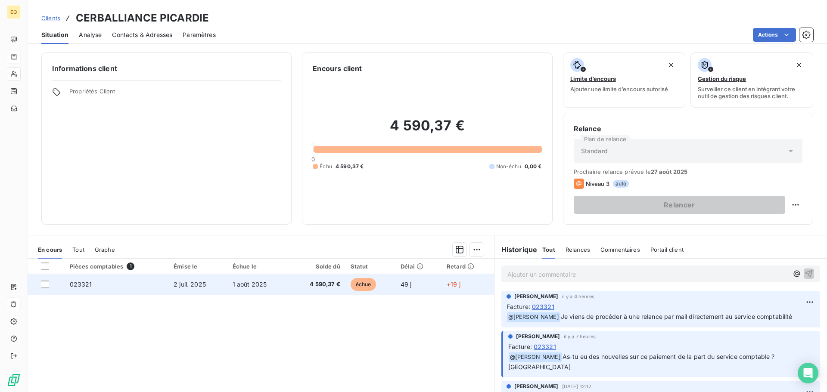
click at [182, 282] on span "2 juil. 2025" at bounding box center [190, 284] width 32 height 7
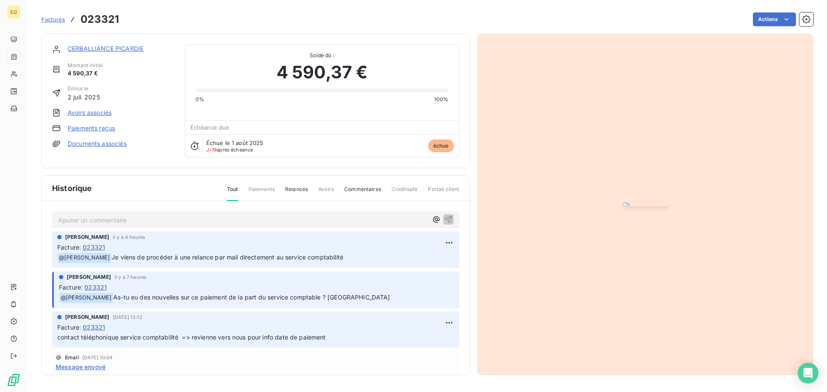
click at [91, 141] on link "Documents associés" at bounding box center [97, 144] width 59 height 9
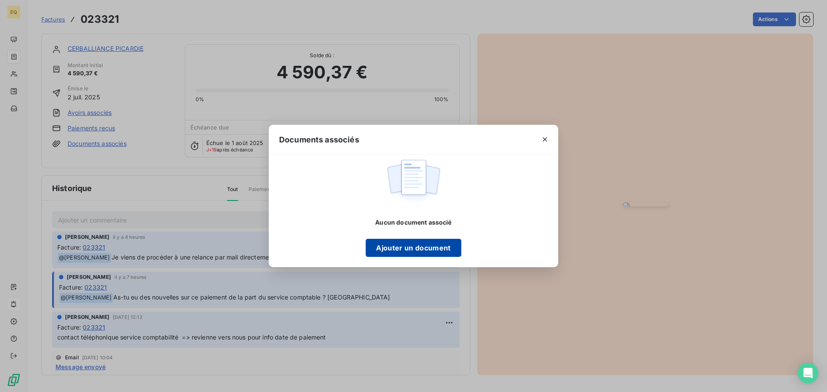
click at [393, 248] on button "Ajouter un document" at bounding box center [413, 248] width 95 height 18
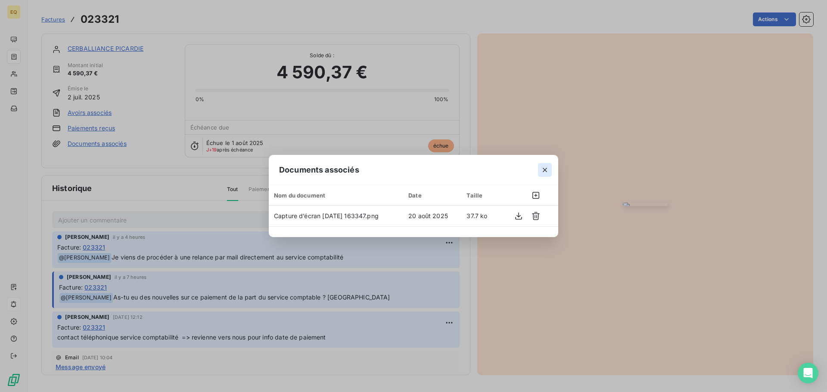
click at [547, 168] on icon "button" at bounding box center [544, 170] width 9 height 9
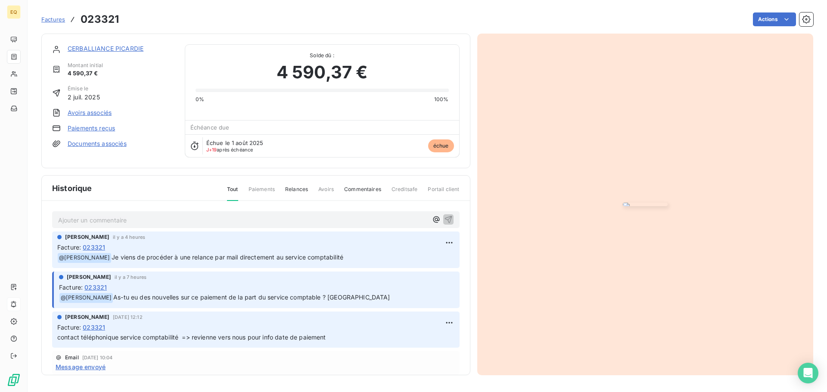
click at [96, 226] on p "Ajouter un commentaire ﻿" at bounding box center [242, 220] width 369 height 11
click at [444, 223] on icon "button" at bounding box center [448, 219] width 9 height 9
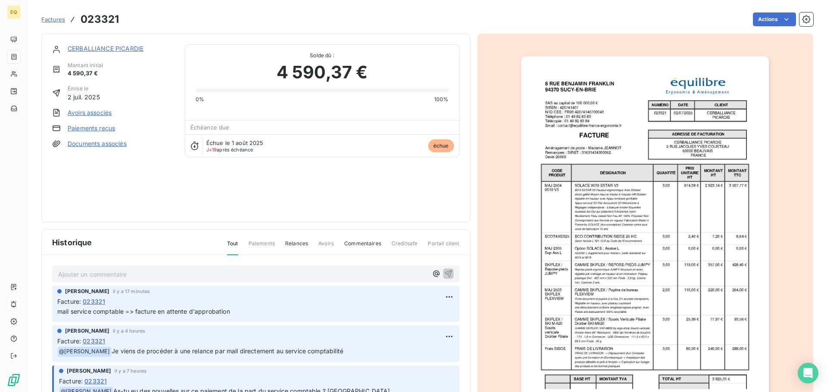
click at [50, 19] on span "Factures" at bounding box center [53, 19] width 24 height 7
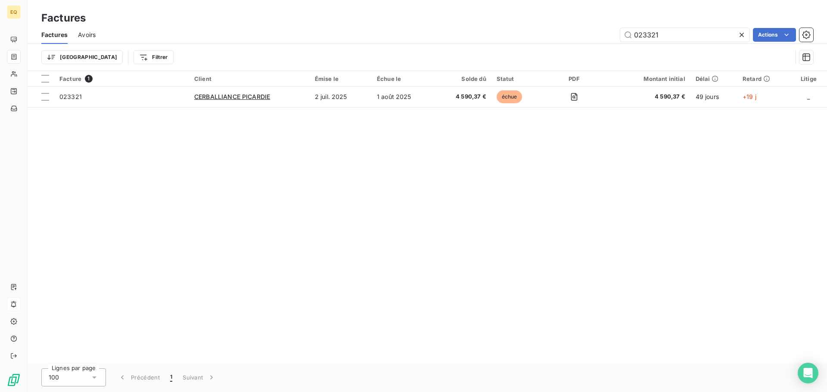
drag, startPoint x: 673, startPoint y: 37, endPoint x: 617, endPoint y: 33, distance: 57.0
click at [618, 33] on div "023321 Actions" at bounding box center [459, 35] width 707 height 14
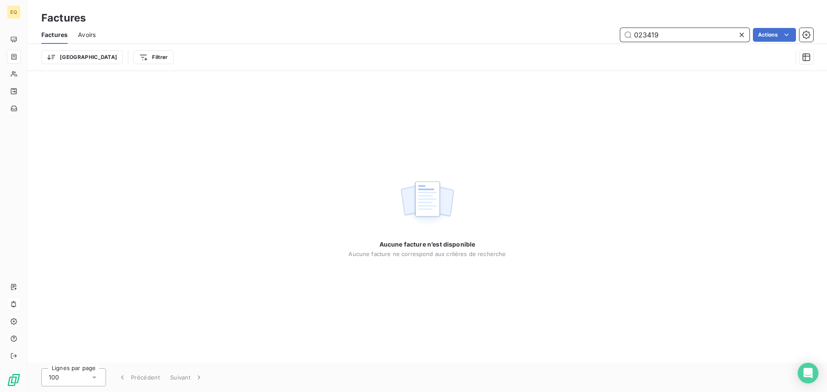
drag, startPoint x: 618, startPoint y: 39, endPoint x: 598, endPoint y: 41, distance: 19.9
click at [598, 41] on div "023419 Actions" at bounding box center [459, 35] width 707 height 14
type input "023537"
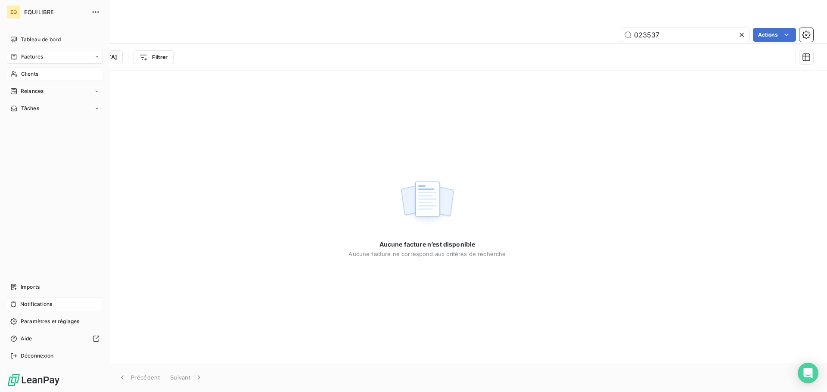
click at [22, 71] on span "Clients" at bounding box center [29, 74] width 17 height 8
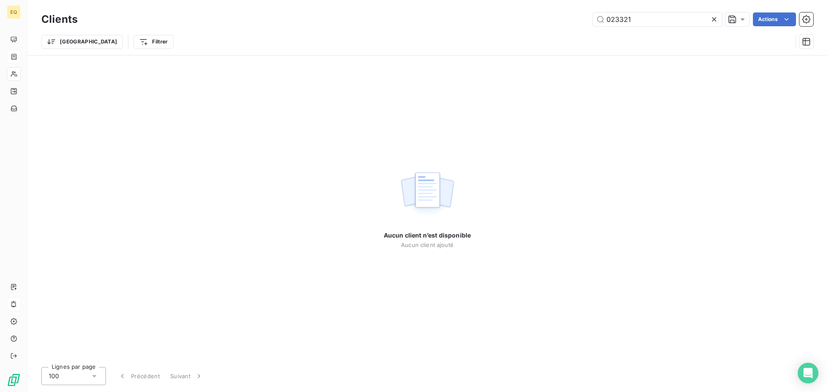
drag, startPoint x: 641, startPoint y: 17, endPoint x: 579, endPoint y: 15, distance: 62.0
click at [579, 15] on div "023321 Actions" at bounding box center [450, 19] width 725 height 14
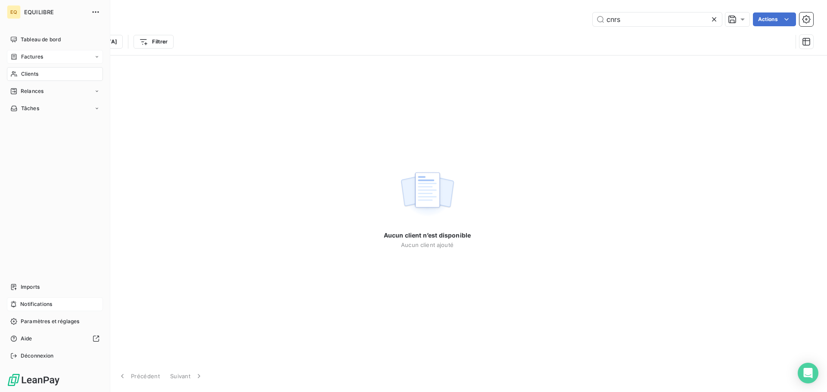
type input "cnrs"
click at [25, 53] on div "Factures" at bounding box center [55, 57] width 96 height 14
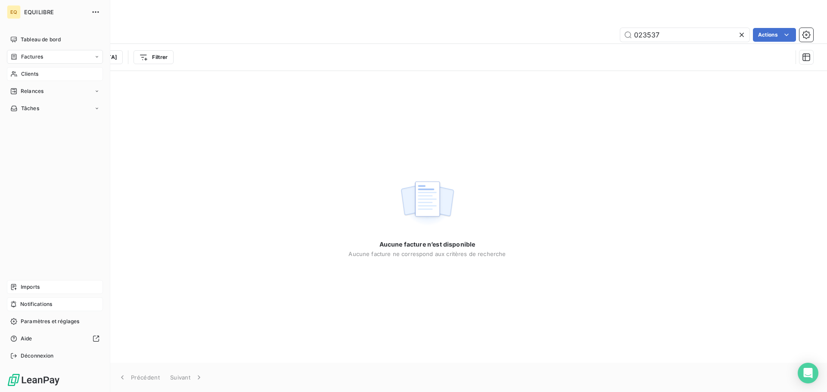
click at [28, 285] on span "Imports" at bounding box center [30, 287] width 19 height 8
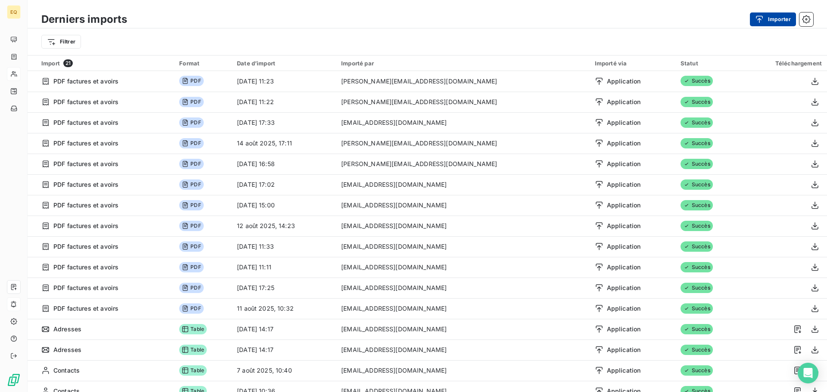
click at [778, 19] on button "Importer" at bounding box center [773, 19] width 46 height 14
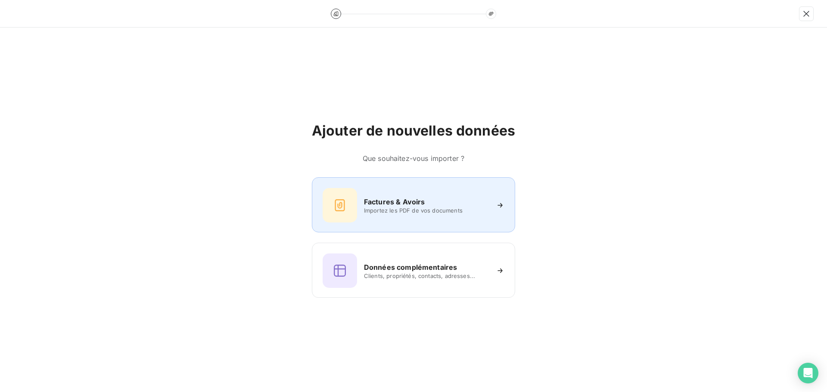
click at [396, 207] on span "Importez les PDF de vos documents" at bounding box center [426, 210] width 125 height 7
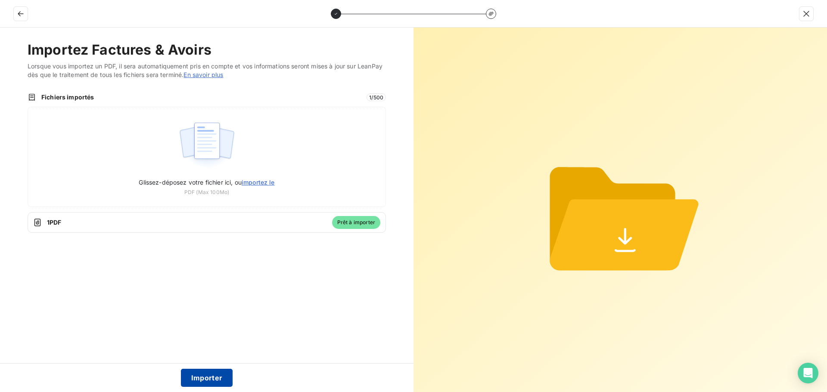
click at [208, 379] on button "Importer" at bounding box center [207, 378] width 52 height 18
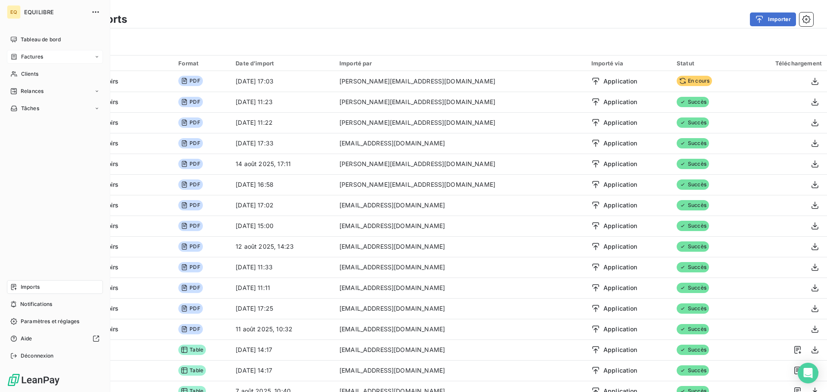
click at [40, 56] on span "Factures" at bounding box center [32, 57] width 22 height 8
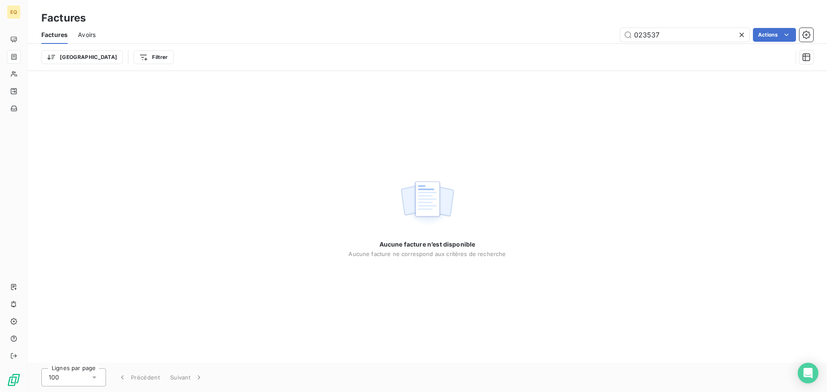
drag, startPoint x: 672, startPoint y: 36, endPoint x: 622, endPoint y: 26, distance: 51.3
click at [613, 25] on div "Factures Factures Avoirs 023537 Actions Trier Filtrer" at bounding box center [427, 35] width 799 height 71
type input "023537"
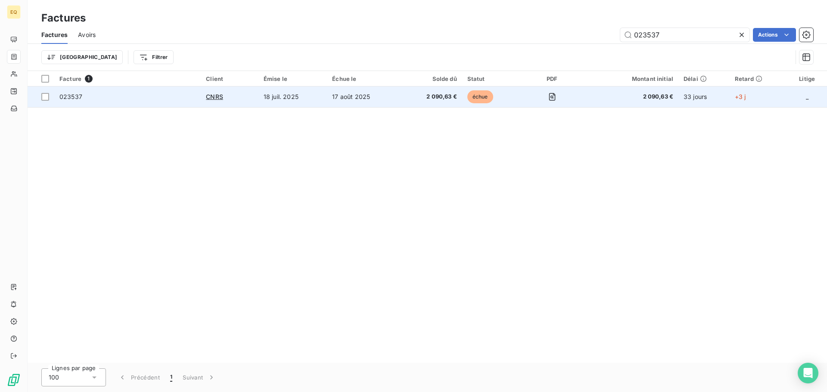
click at [306, 96] on td "18 juil. 2025" at bounding box center [292, 97] width 68 height 21
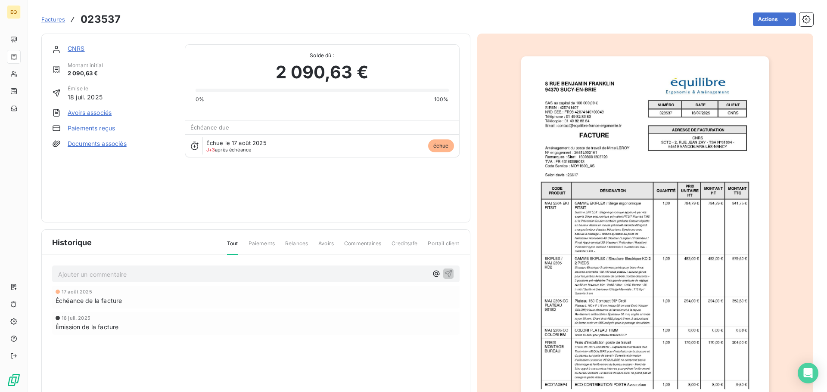
click at [55, 20] on span "Factures" at bounding box center [53, 19] width 24 height 7
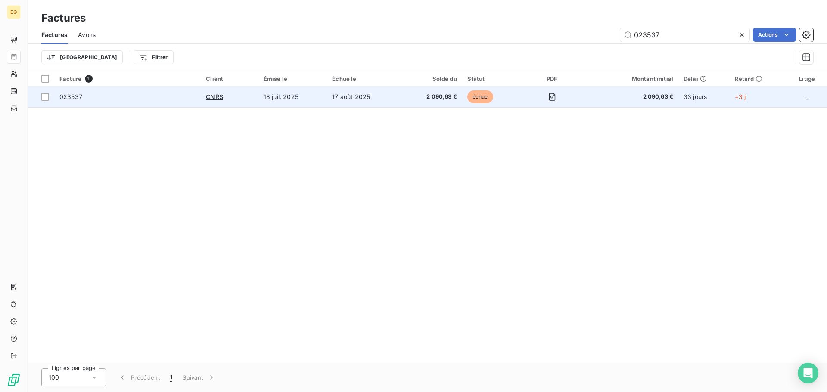
click at [258, 94] on td "CNRS" at bounding box center [230, 97] width 58 height 21
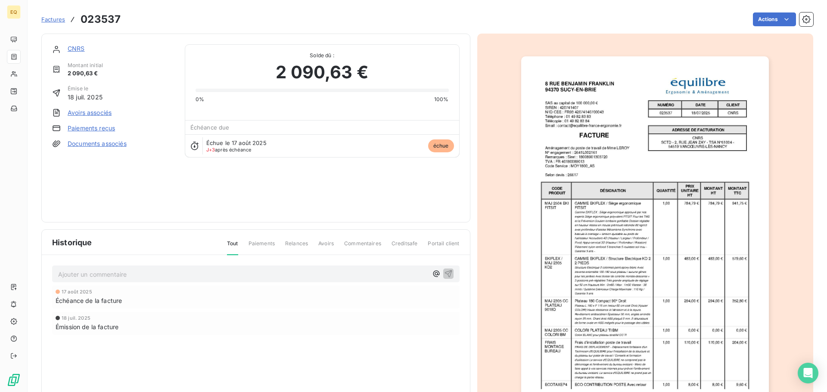
click at [74, 46] on link "CNRS" at bounding box center [76, 48] width 17 height 7
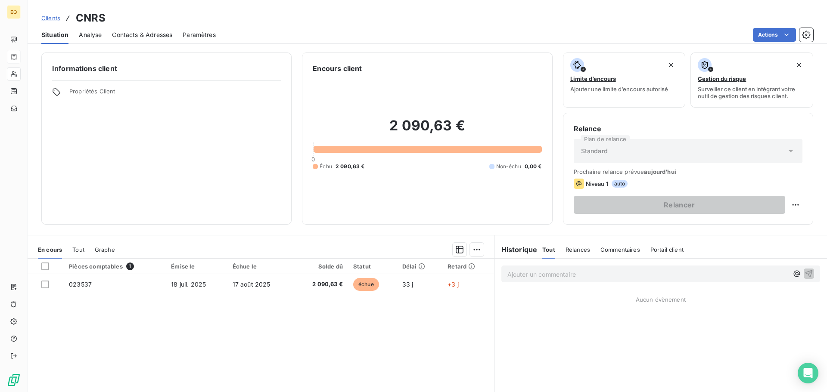
click at [152, 34] on span "Contacts & Adresses" at bounding box center [142, 35] width 60 height 9
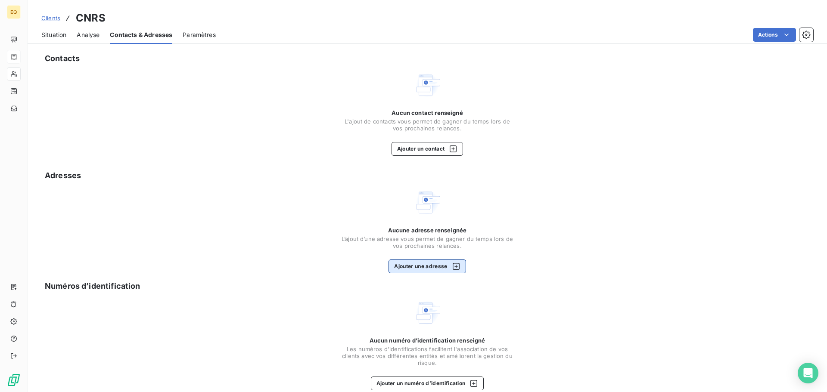
click at [425, 266] on button "Ajouter une adresse" at bounding box center [426, 267] width 77 height 14
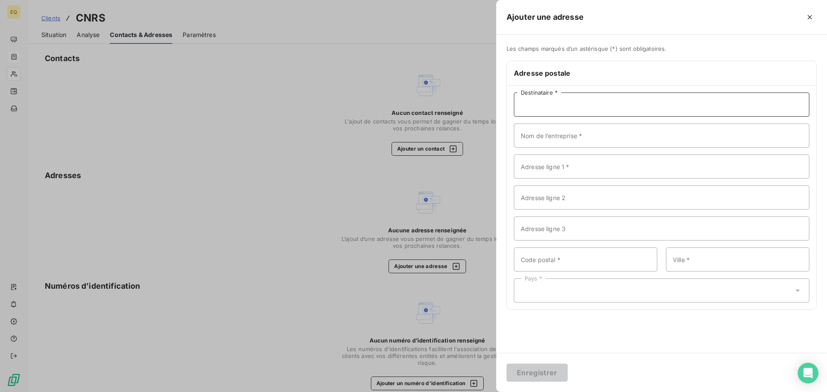
click at [534, 105] on input "Destinataire *" at bounding box center [661, 105] width 295 height 24
paste input "CNRS SCTD - 2, RUE JEAN ZAY - TSA N°61004 - 54519 VANDŒUVRE-LÈS-NANCY"
drag, startPoint x: 556, startPoint y: 105, endPoint x: 520, endPoint y: 102, distance: 36.3
click at [520, 102] on input "CNRS SCTD - 2, RUE JEAN ZAY - TSA N°61004 - 54519 VANDŒUVRE-LÈS-NANCY" at bounding box center [661, 105] width 295 height 24
drag, startPoint x: 527, startPoint y: 106, endPoint x: 609, endPoint y: 74, distance: 88.0
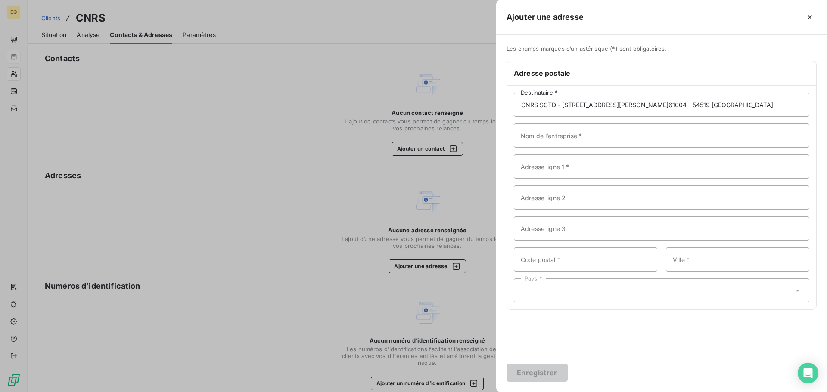
click at [609, 74] on h6 "Adresse postale" at bounding box center [661, 73] width 295 height 10
drag, startPoint x: 562, startPoint y: 104, endPoint x: 658, endPoint y: 108, distance: 95.2
click at [658, 108] on input "CNRS SCTD - 2, RUE JEAN ZAY - TSA N°61004 - 54519 VANDŒUVRE-LÈS-NANCY" at bounding box center [661, 105] width 295 height 24
type input "CNRS SCTD - - 54519 VANDŒUVRE-LÈS-NANCY"
click at [556, 166] on input "Adresse ligne 1 *" at bounding box center [661, 167] width 295 height 24
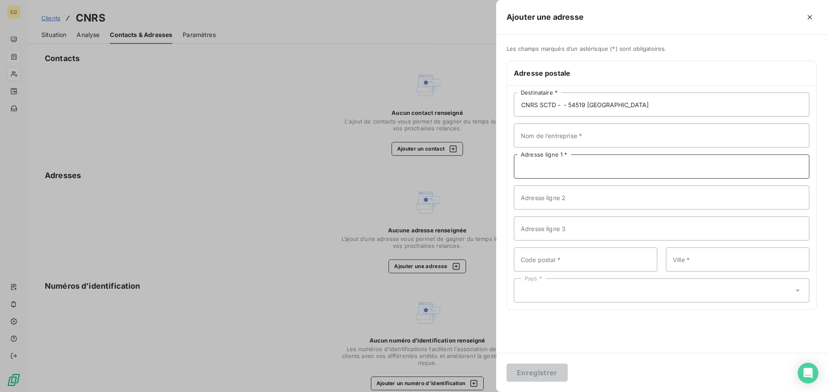
paste input "2, RUE JEAN ZAY - TSA N°61004"
type input "2, RUE JEAN ZAY - TSA N°61004"
drag, startPoint x: 665, startPoint y: 105, endPoint x: 568, endPoint y: 106, distance: 97.8
click at [568, 106] on input "CNRS SCTD - - 54519 VANDŒUVRE-LÈS-NANCY" at bounding box center [661, 105] width 295 height 24
click at [703, 107] on input "CNRS SCTD - - 54519 VANDŒUVRE-LÈS-NANCY" at bounding box center [661, 105] width 295 height 24
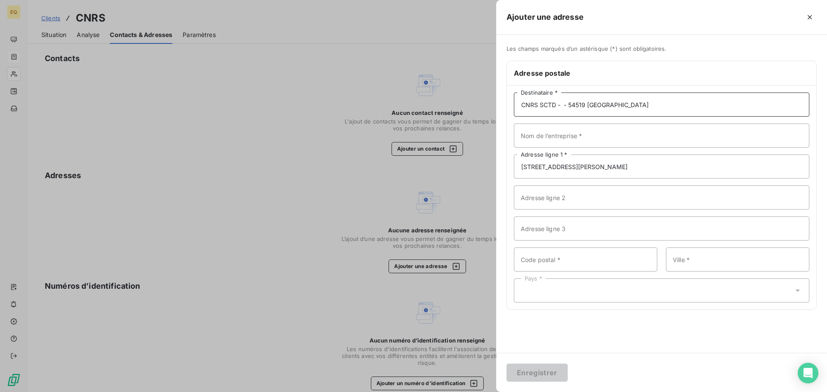
drag, startPoint x: 586, startPoint y: 102, endPoint x: 568, endPoint y: 102, distance: 18.1
click at [568, 102] on input "CNRS SCTD - - 54519 VANDŒUVRE-LÈS-NANCY" at bounding box center [661, 105] width 295 height 24
click at [544, 263] on input "Code postal *" at bounding box center [585, 260] width 143 height 24
paste input "54519"
type input "54519"
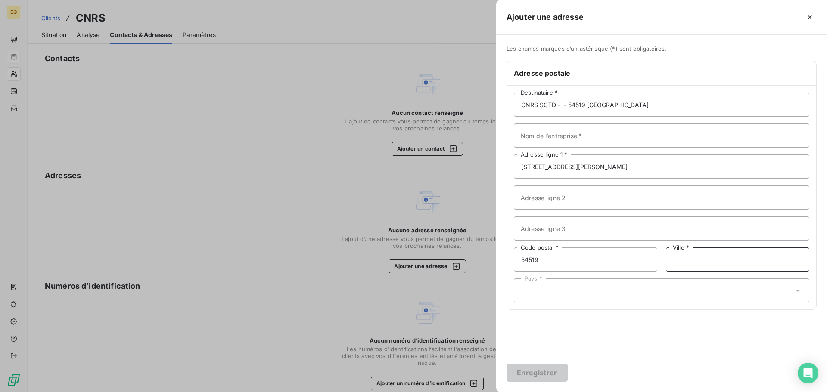
click at [692, 263] on input "Ville *" at bounding box center [737, 260] width 143 height 24
drag, startPoint x: 667, startPoint y: 102, endPoint x: 589, endPoint y: 105, distance: 78.4
click at [589, 105] on input "CNRS SCTD - - 54519 VANDŒUVRE-LÈS-NANCY" at bounding box center [661, 105] width 295 height 24
click at [682, 260] on input "Ville *" at bounding box center [737, 260] width 143 height 24
paste input "VANDŒUVRE-LÈS-NANCY"
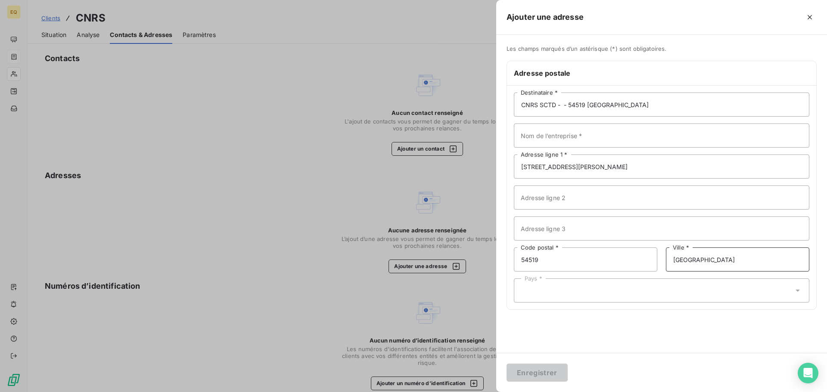
type input "VANDŒUVRE-LÈS-NANCY"
click at [642, 137] on input "Nom de l’entreprise *" at bounding box center [661, 136] width 295 height 24
drag, startPoint x: 671, startPoint y: 106, endPoint x: 556, endPoint y: 109, distance: 115.0
click at [556, 109] on input "CNRS SCTD - - 54519 VANDŒUVRE-LÈS-NANCY" at bounding box center [661, 105] width 295 height 24
type input "CNRS SCTD"
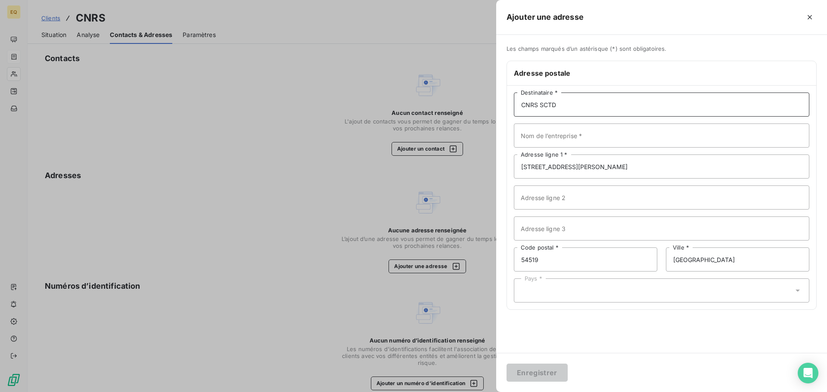
drag, startPoint x: 539, startPoint y: 104, endPoint x: 561, endPoint y: 107, distance: 22.2
click at [561, 107] on input "CNRS SCTD" at bounding box center [661, 105] width 295 height 24
click at [521, 168] on input "2, RUE JEAN ZAY - TSA N°61004" at bounding box center [661, 167] width 295 height 24
paste input "SCTD"
type input "SCTD - 2, RUE JEAN ZAY - TSA N°61004"
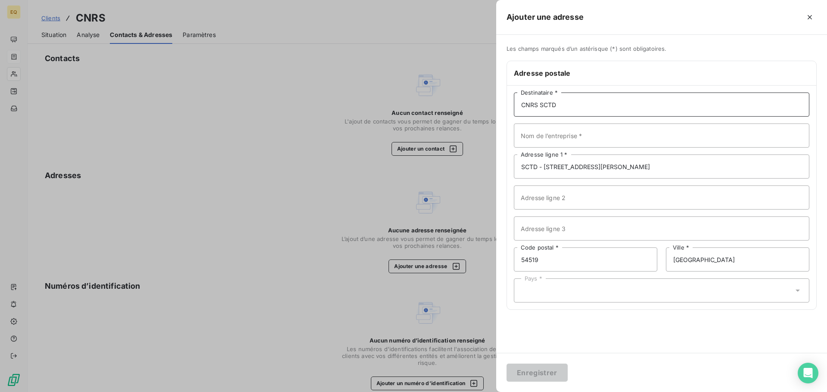
drag, startPoint x: 561, startPoint y: 106, endPoint x: 537, endPoint y: 107, distance: 24.1
click at [537, 107] on input "CNRS SCTD" at bounding box center [661, 105] width 295 height 24
type input "CNRS"
click at [670, 167] on input "SCTD - 2, RUE JEAN ZAY - TSA N°61004" at bounding box center [661, 167] width 295 height 24
click at [588, 290] on div "Pays *" at bounding box center [661, 291] width 295 height 24
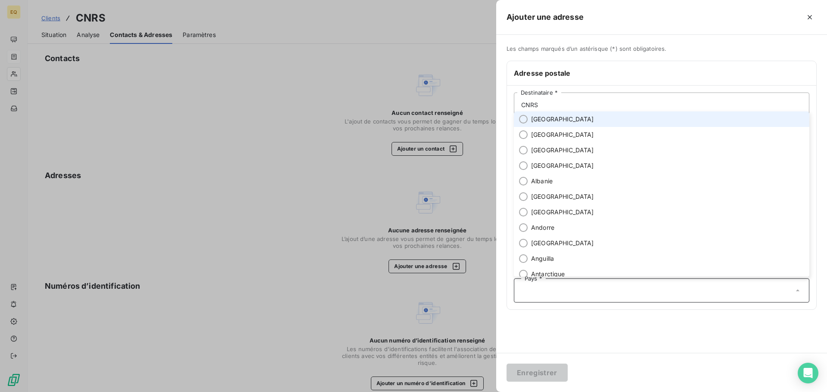
click at [539, 114] on li "France" at bounding box center [661, 120] width 295 height 16
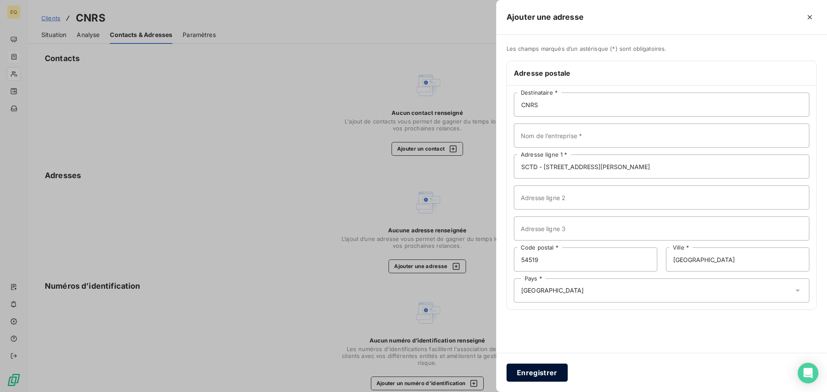
click at [529, 371] on button "Enregistrer" at bounding box center [536, 373] width 61 height 18
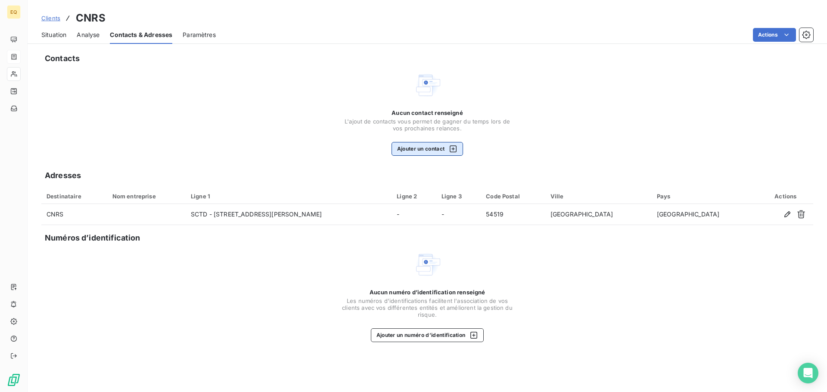
click at [417, 149] on button "Ajouter un contact" at bounding box center [427, 149] width 72 height 14
